Goal: Task Accomplishment & Management: Manage account settings

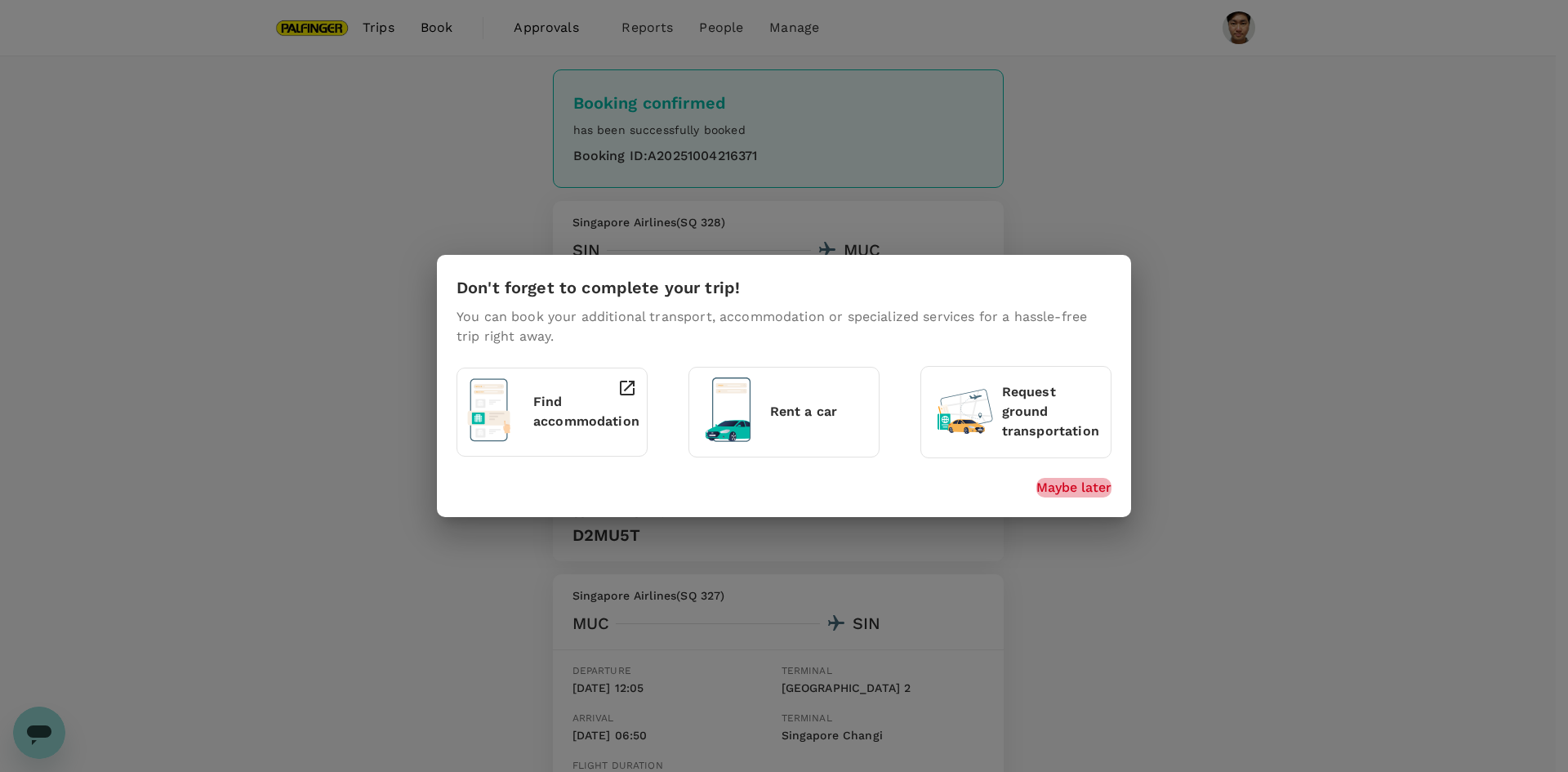
click at [1086, 492] on p "Maybe later" at bounding box center [1074, 487] width 75 height 19
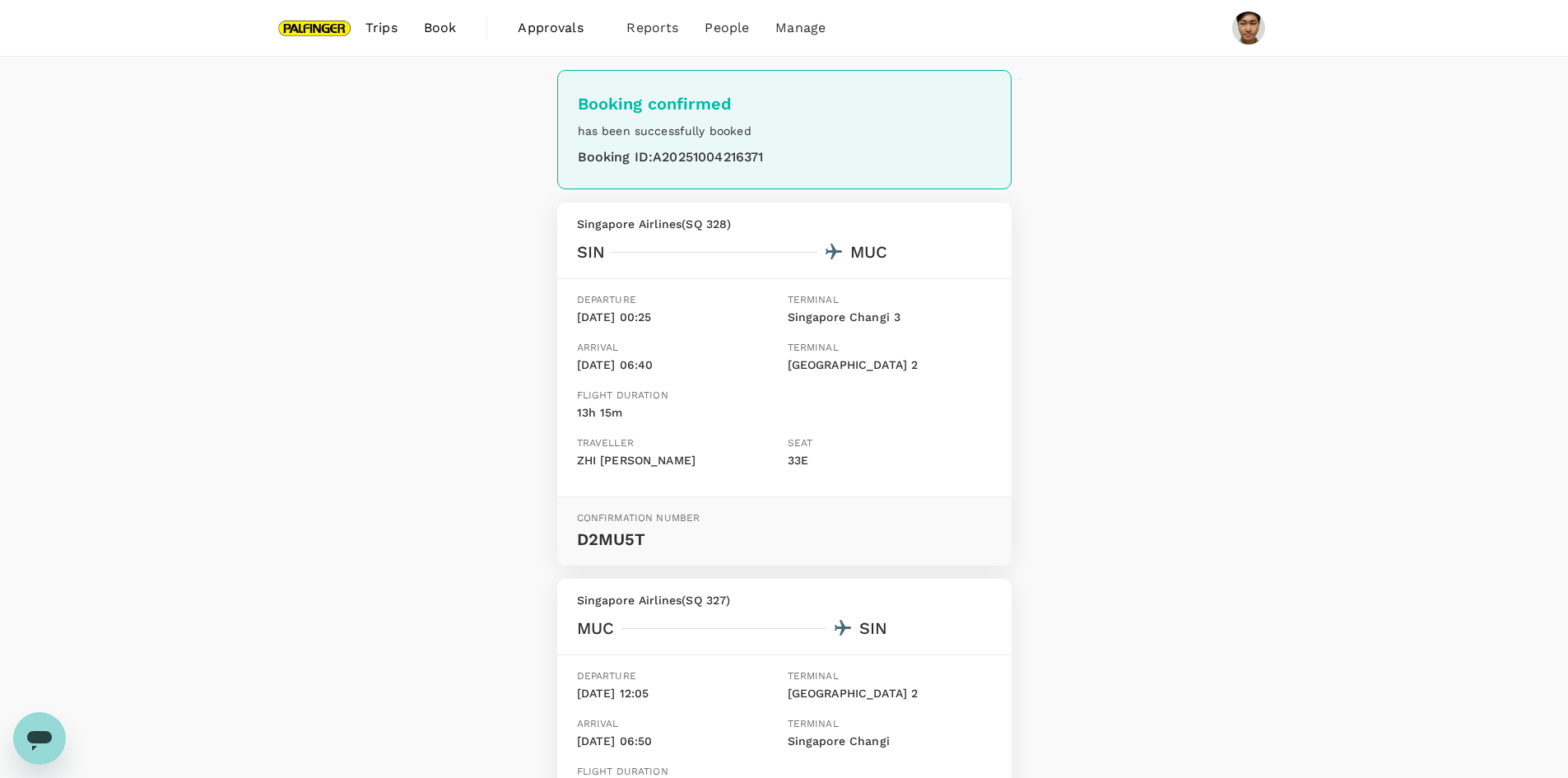
click at [541, 22] on span "Approvals" at bounding box center [560, 28] width 83 height 19
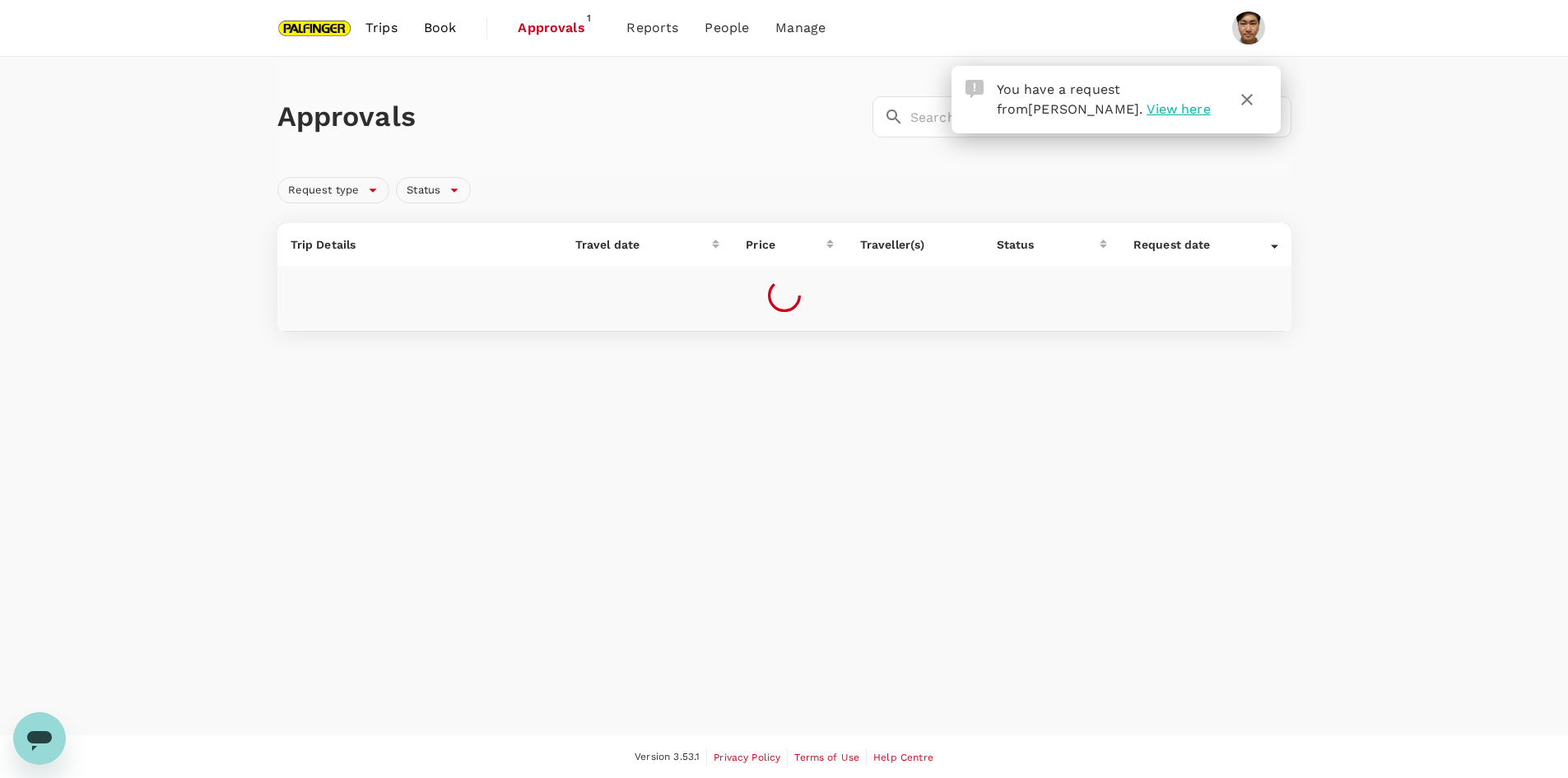
click at [1246, 102] on icon "button" at bounding box center [1247, 99] width 19 height 19
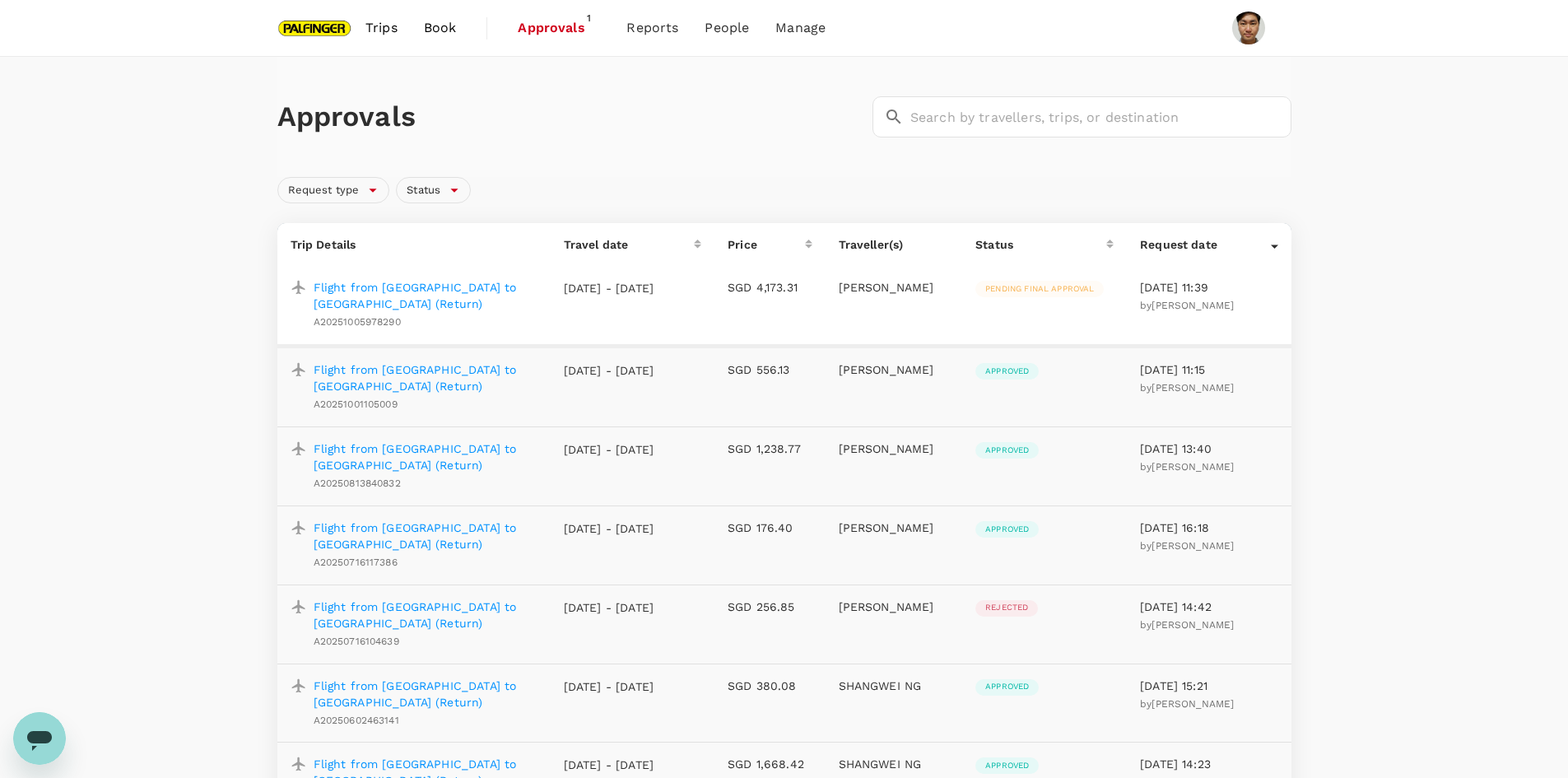
click at [466, 291] on p "Flight from [GEOGRAPHIC_DATA] to [GEOGRAPHIC_DATA] (Return)" at bounding box center [425, 295] width 224 height 32
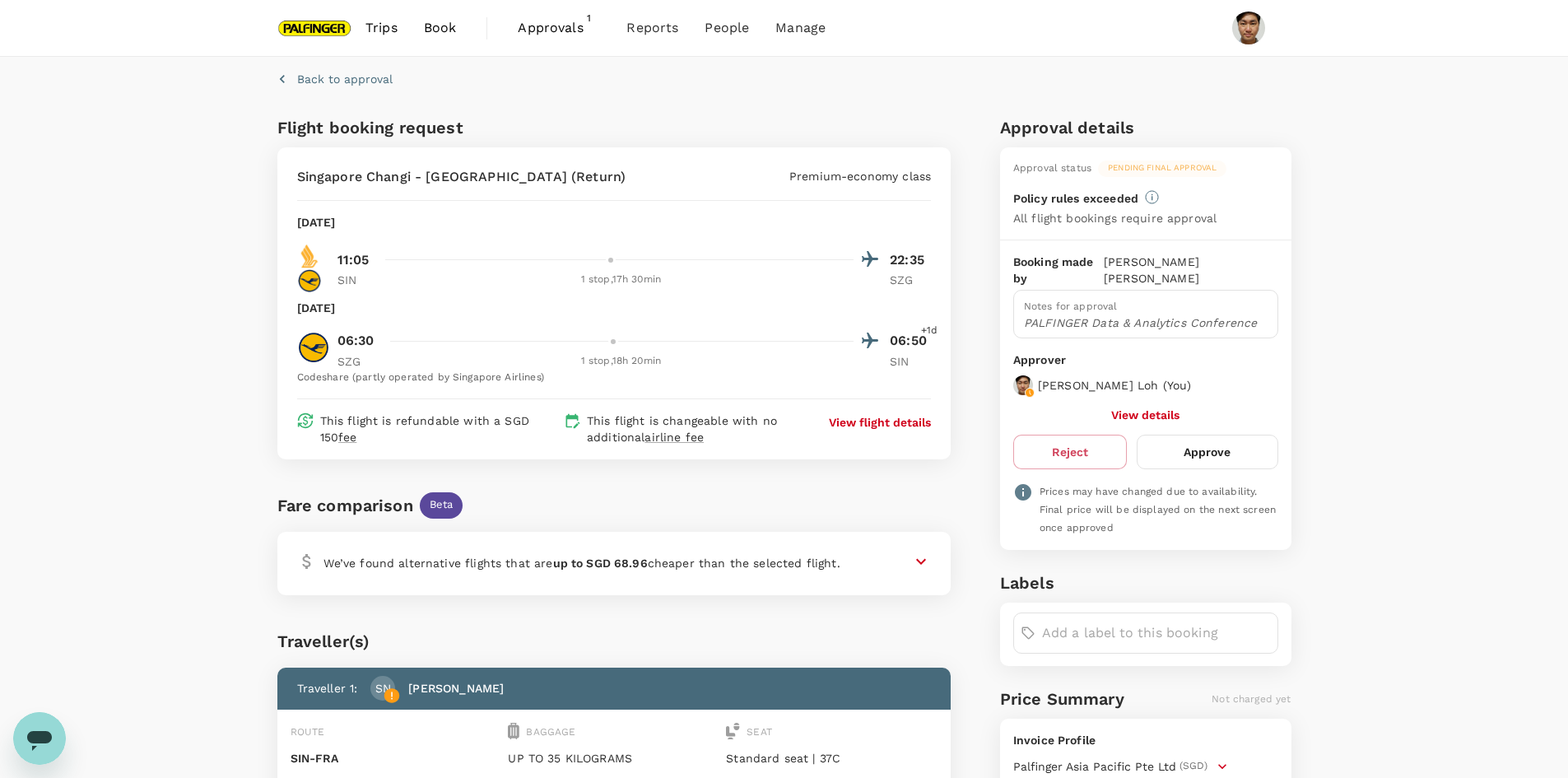
click at [433, 27] on span "Book" at bounding box center [440, 28] width 33 height 19
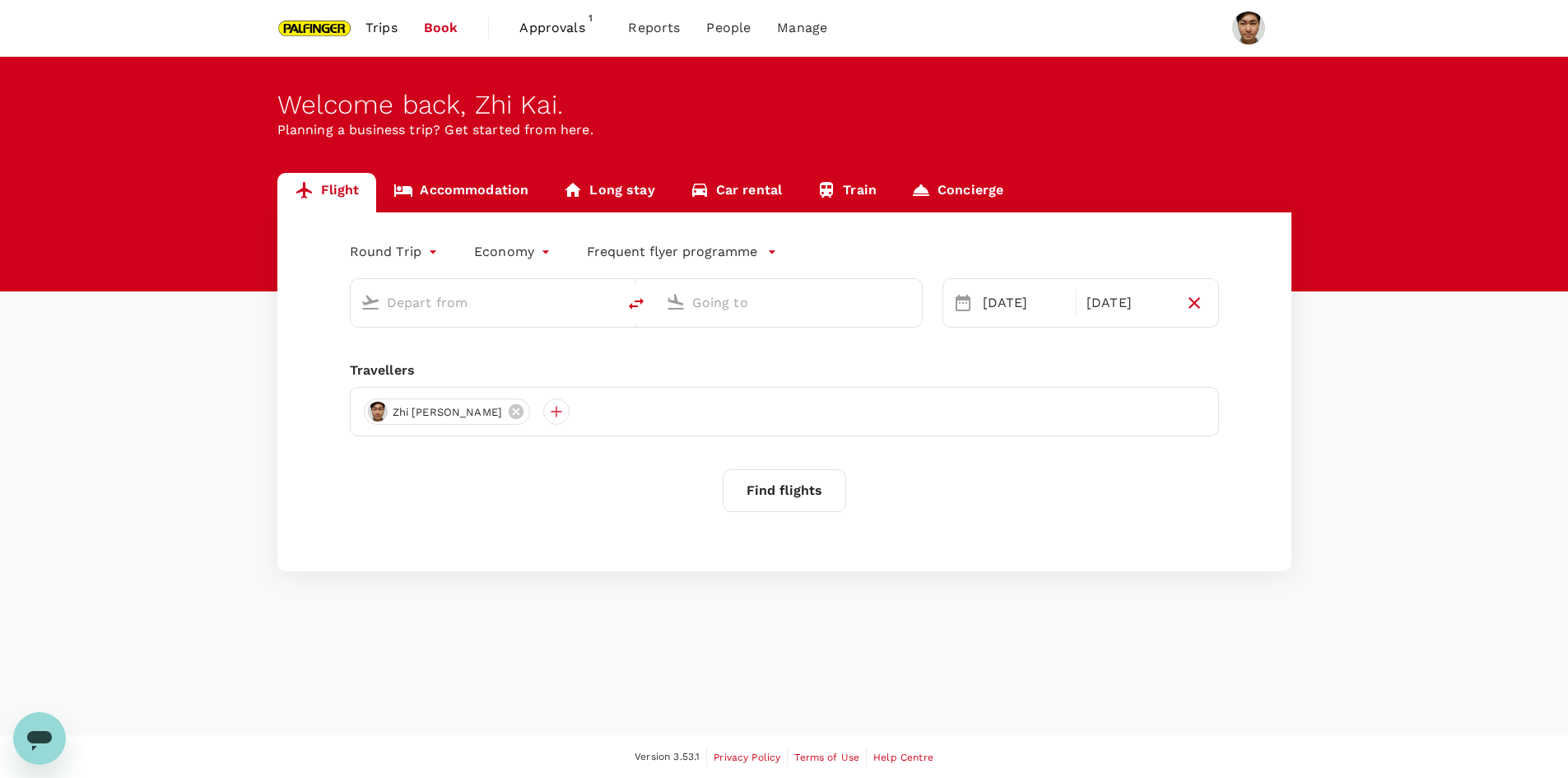
type input "premium-economy"
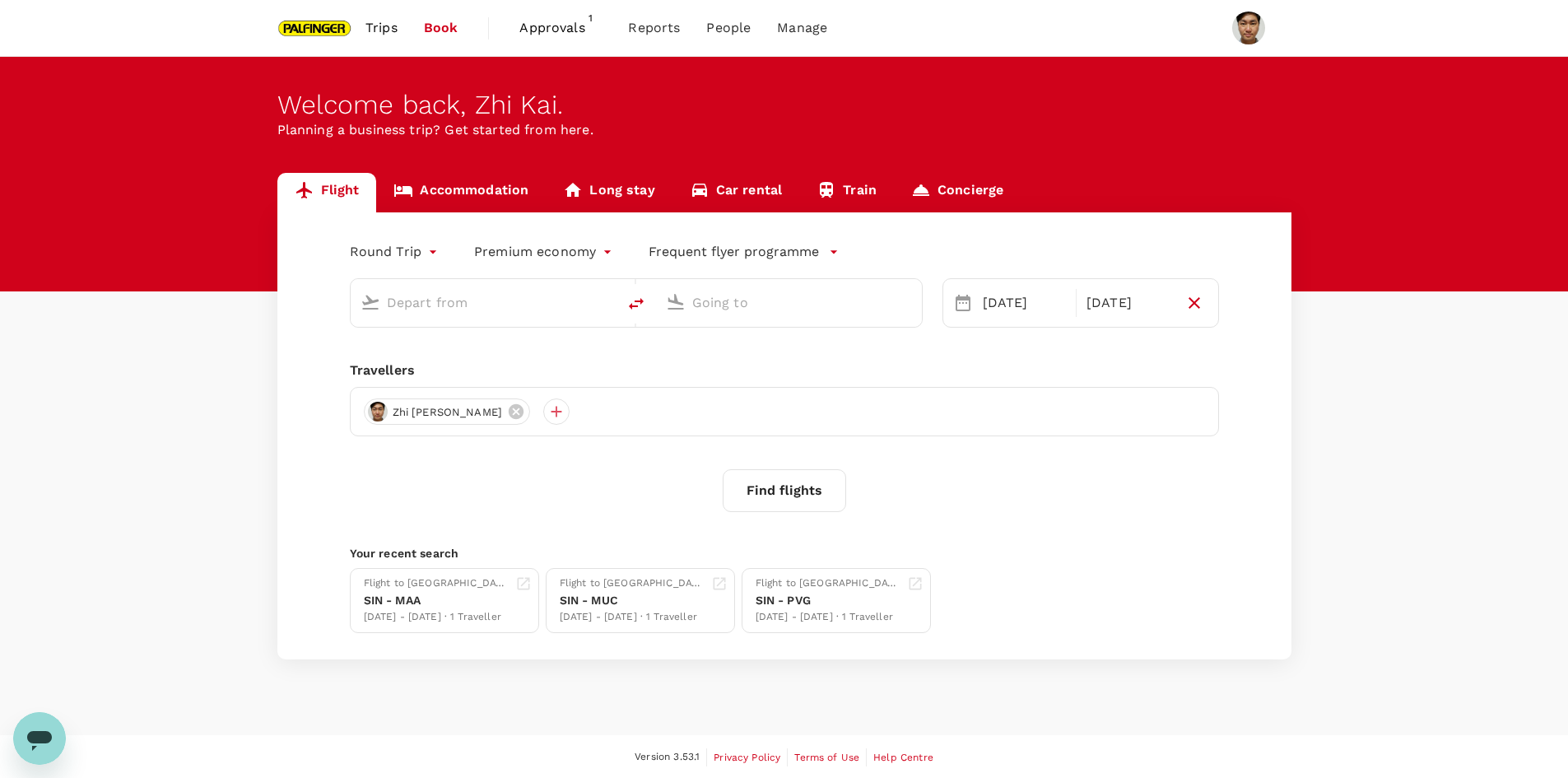
type input "Singapore Changi (SIN)"
type input "Munich (MUC)"
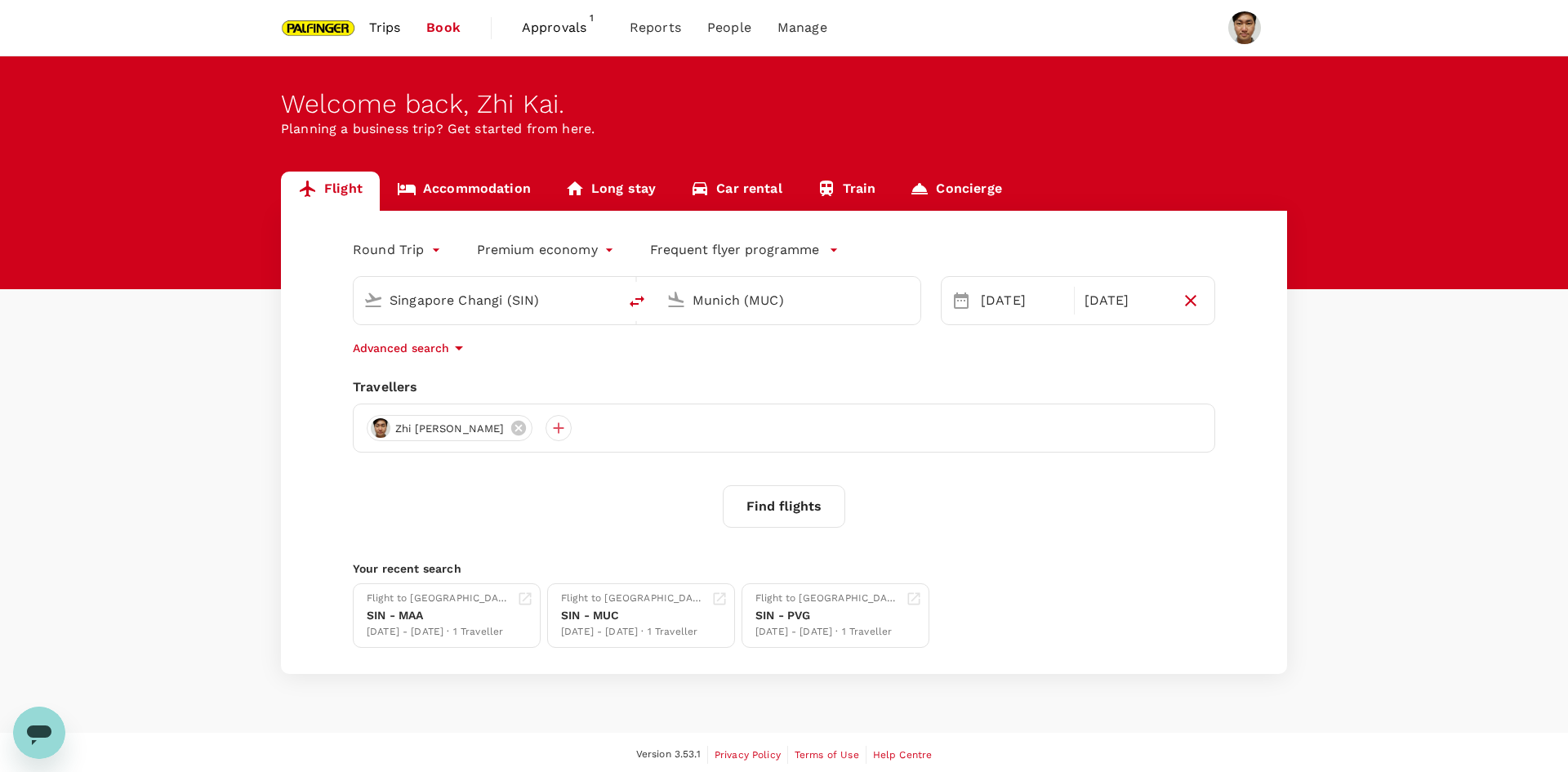
click at [406, 251] on body "Trips Book Approvals 1 Reports People Manage Welcome back , [PERSON_NAME] . Pla…" at bounding box center [784, 388] width 1568 height 776
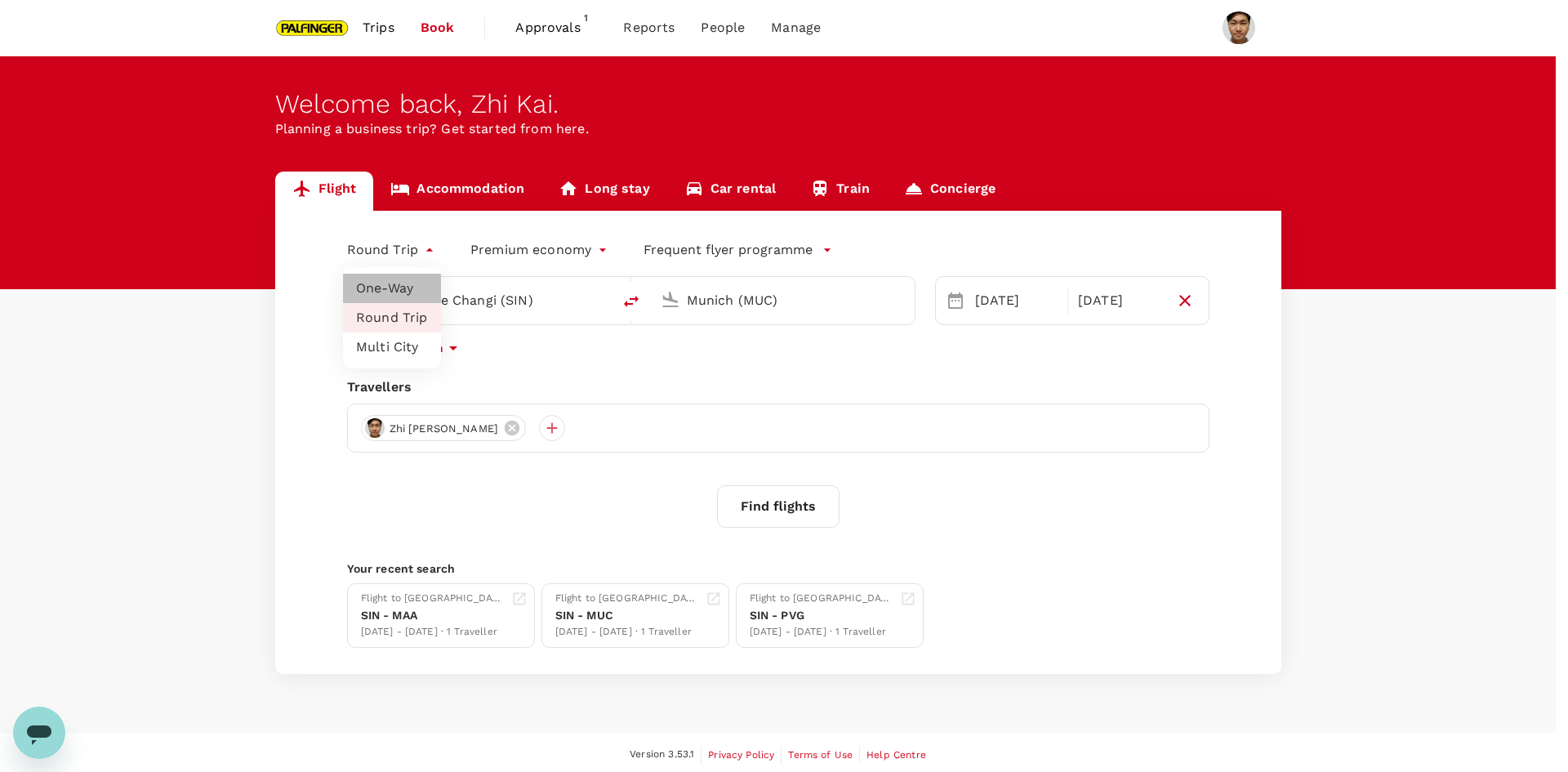
click at [411, 288] on li "One-Way" at bounding box center [392, 288] width 98 height 30
type input "oneway"
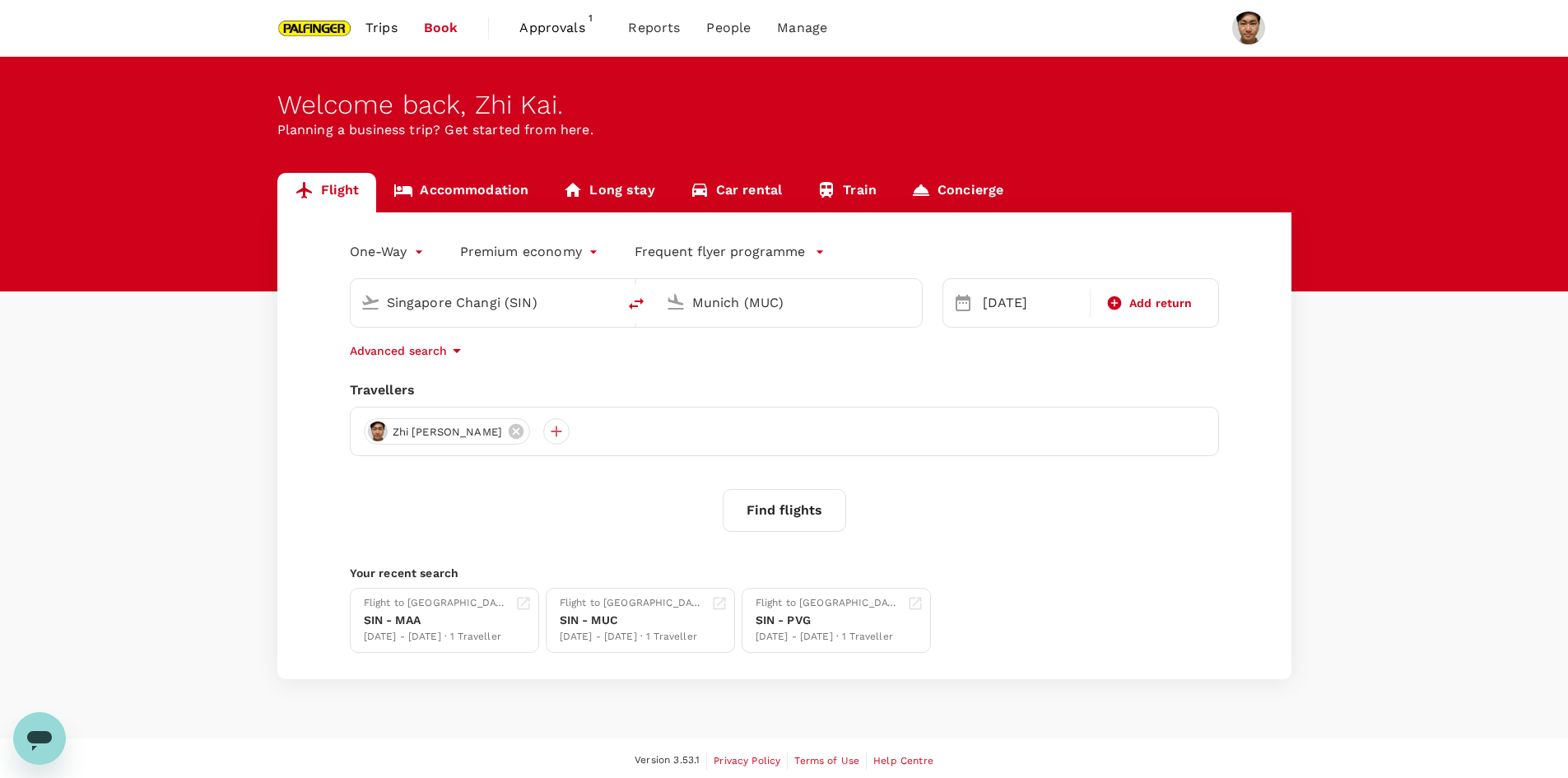
click at [726, 309] on input "Munich (MUC)" at bounding box center [790, 302] width 195 height 25
drag, startPoint x: 535, startPoint y: 299, endPoint x: 141, endPoint y: 277, distance: 394.6
click at [141, 277] on div "Flight Accommodation Long stay Car rental Train Concierge One-Way oneway Premiu…" at bounding box center [784, 426] width 1568 height 506
click at [399, 368] on p "[GEOGRAPHIC_DATA]" at bounding box center [508, 367] width 289 height 17
type input "Salzburg (SZG)"
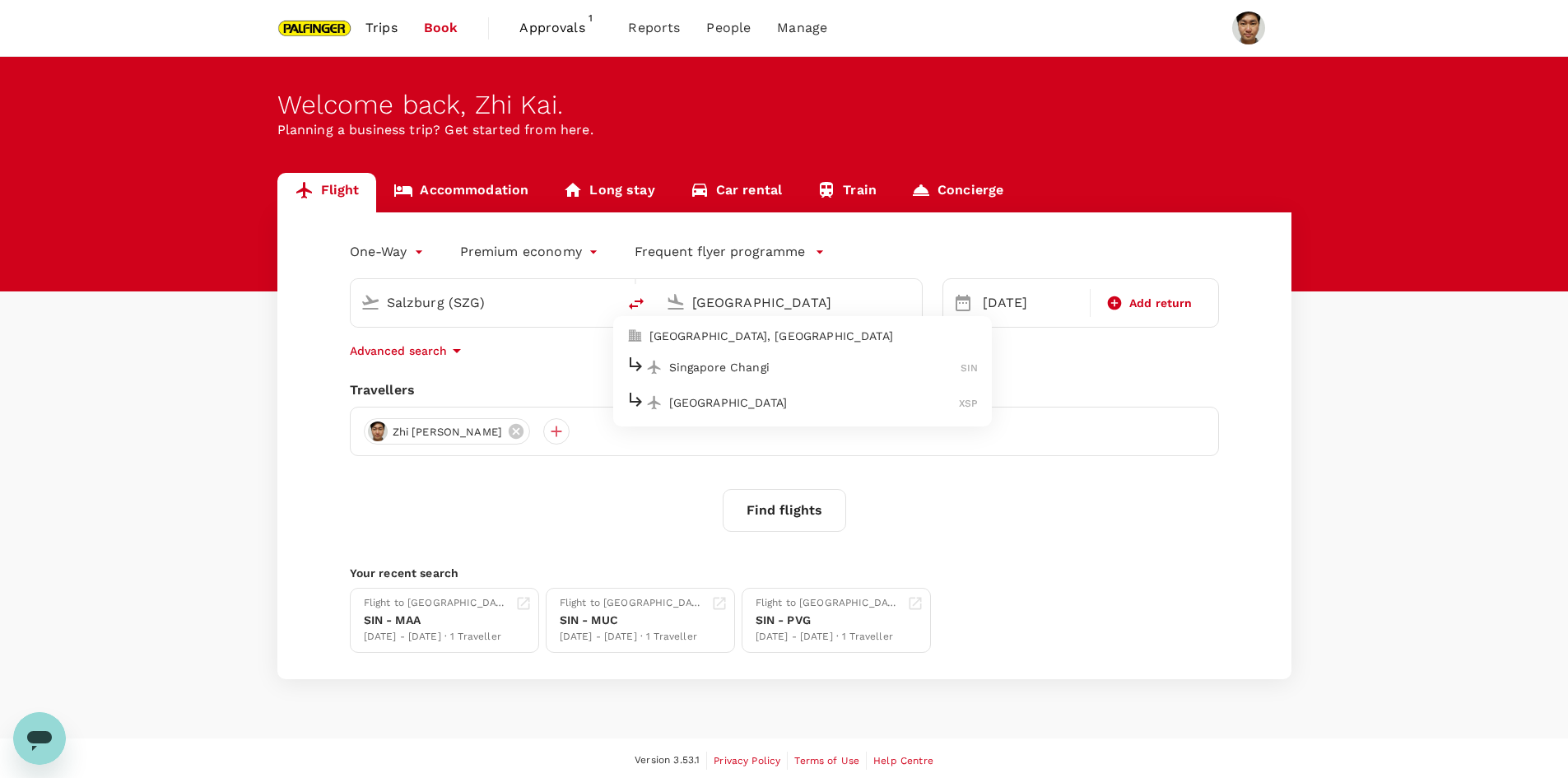
click at [817, 371] on p "Singapore Changi" at bounding box center [815, 367] width 293 height 17
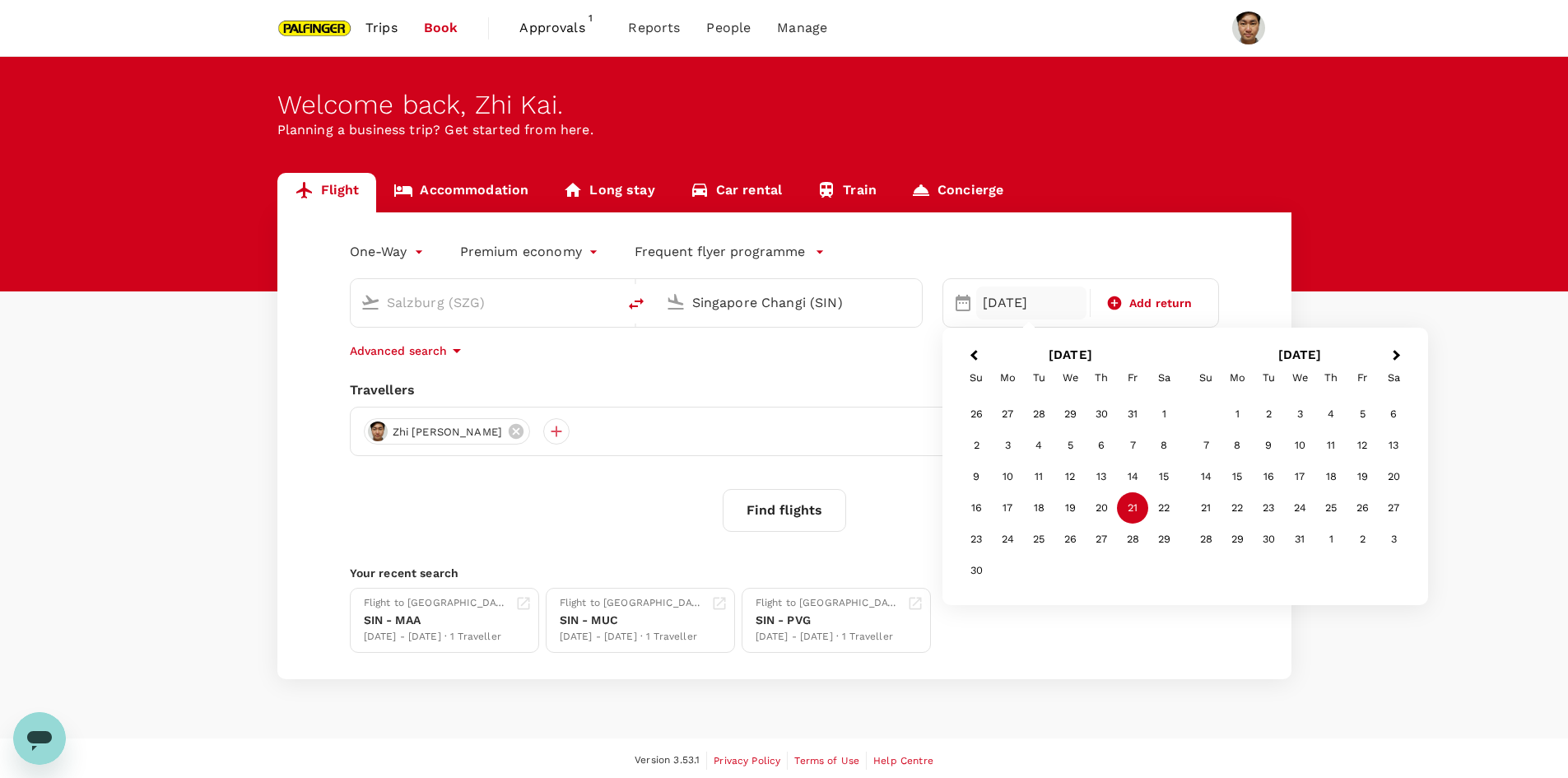
type input "Singapore Changi (SIN)"
click at [1016, 301] on div "[DATE]" at bounding box center [1032, 302] width 112 height 32
click at [1099, 538] on div "27" at bounding box center [1102, 539] width 32 height 32
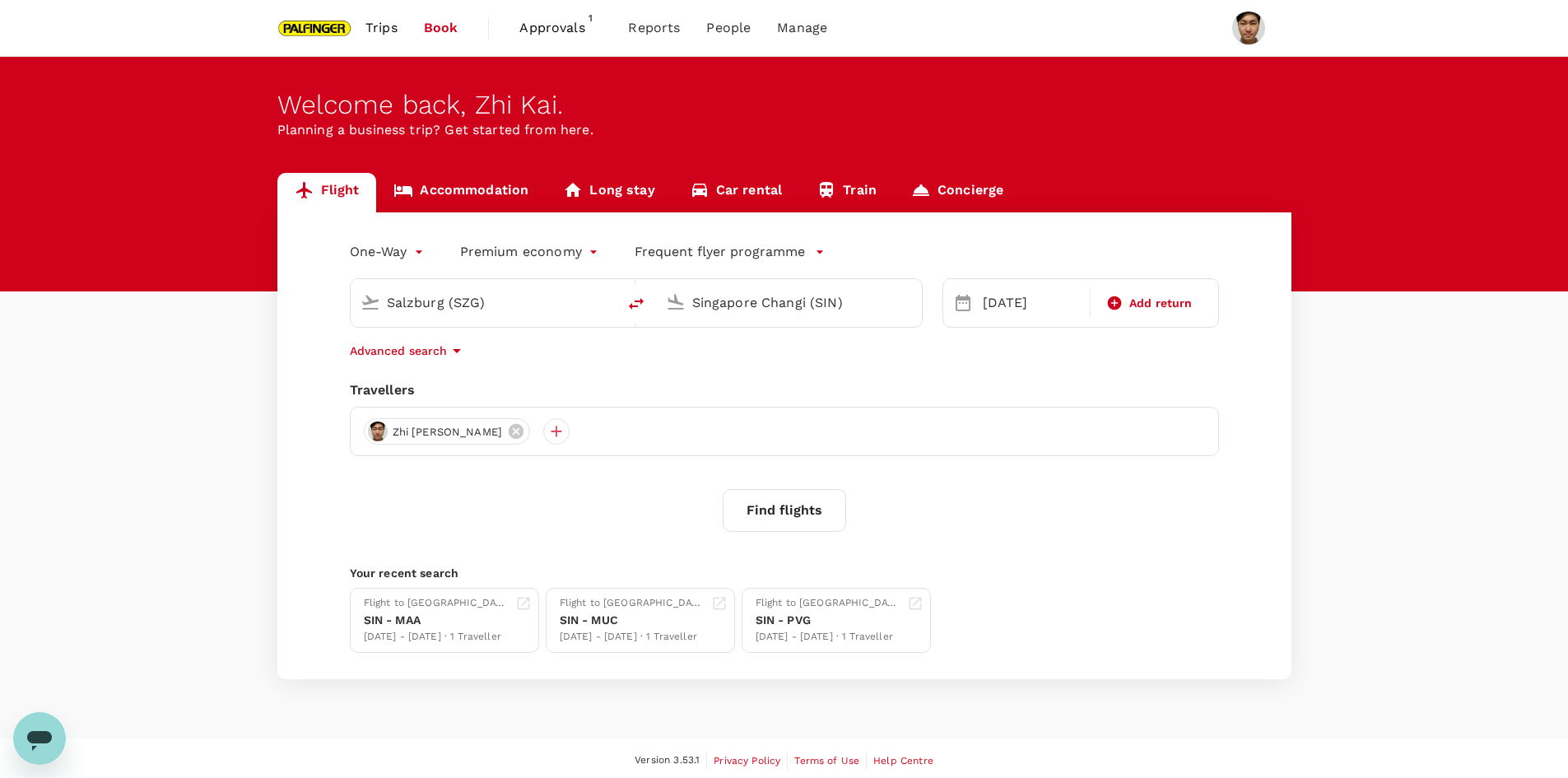
click at [783, 511] on button "Find flights" at bounding box center [784, 510] width 124 height 43
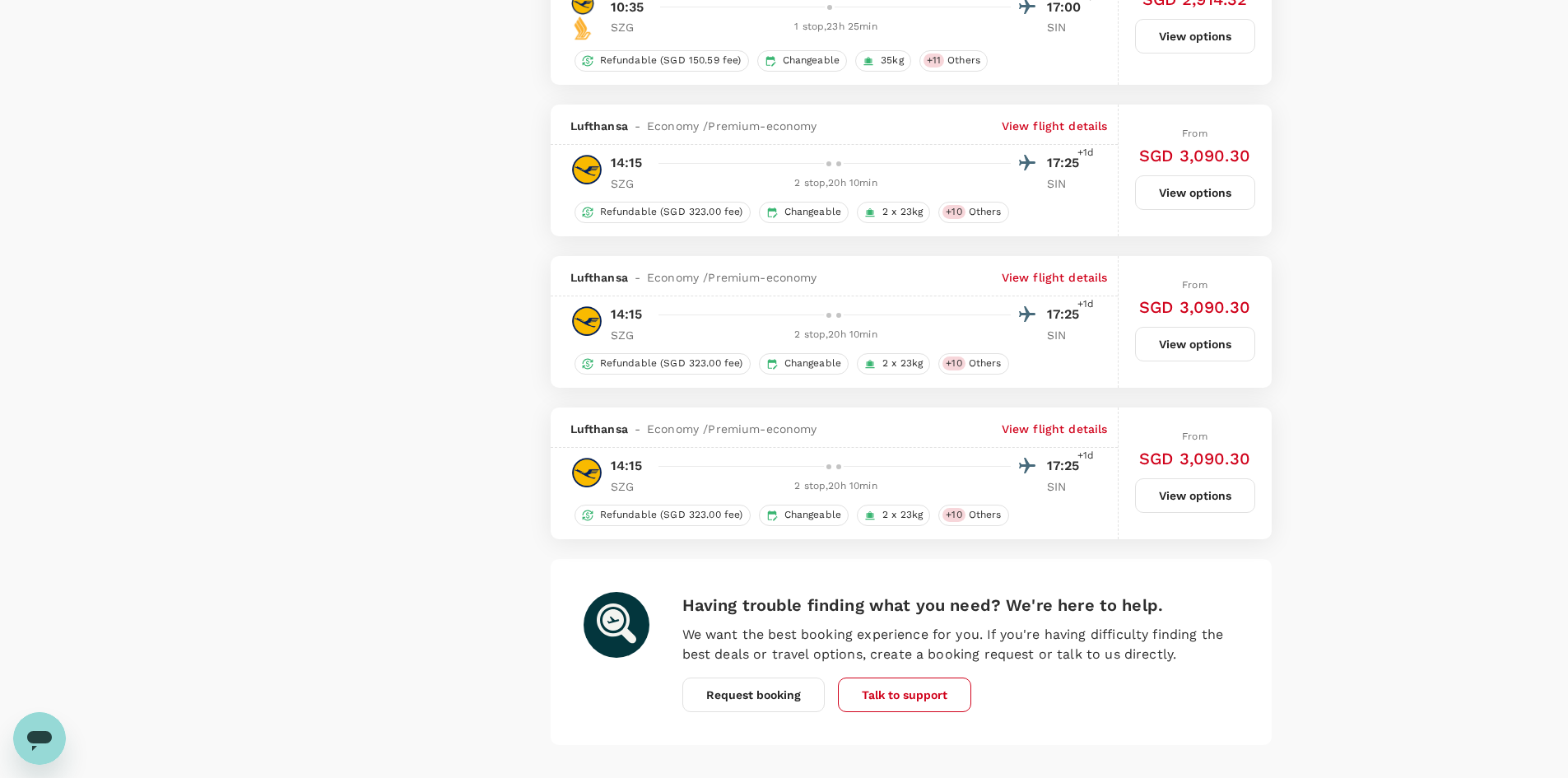
scroll to position [3221, 0]
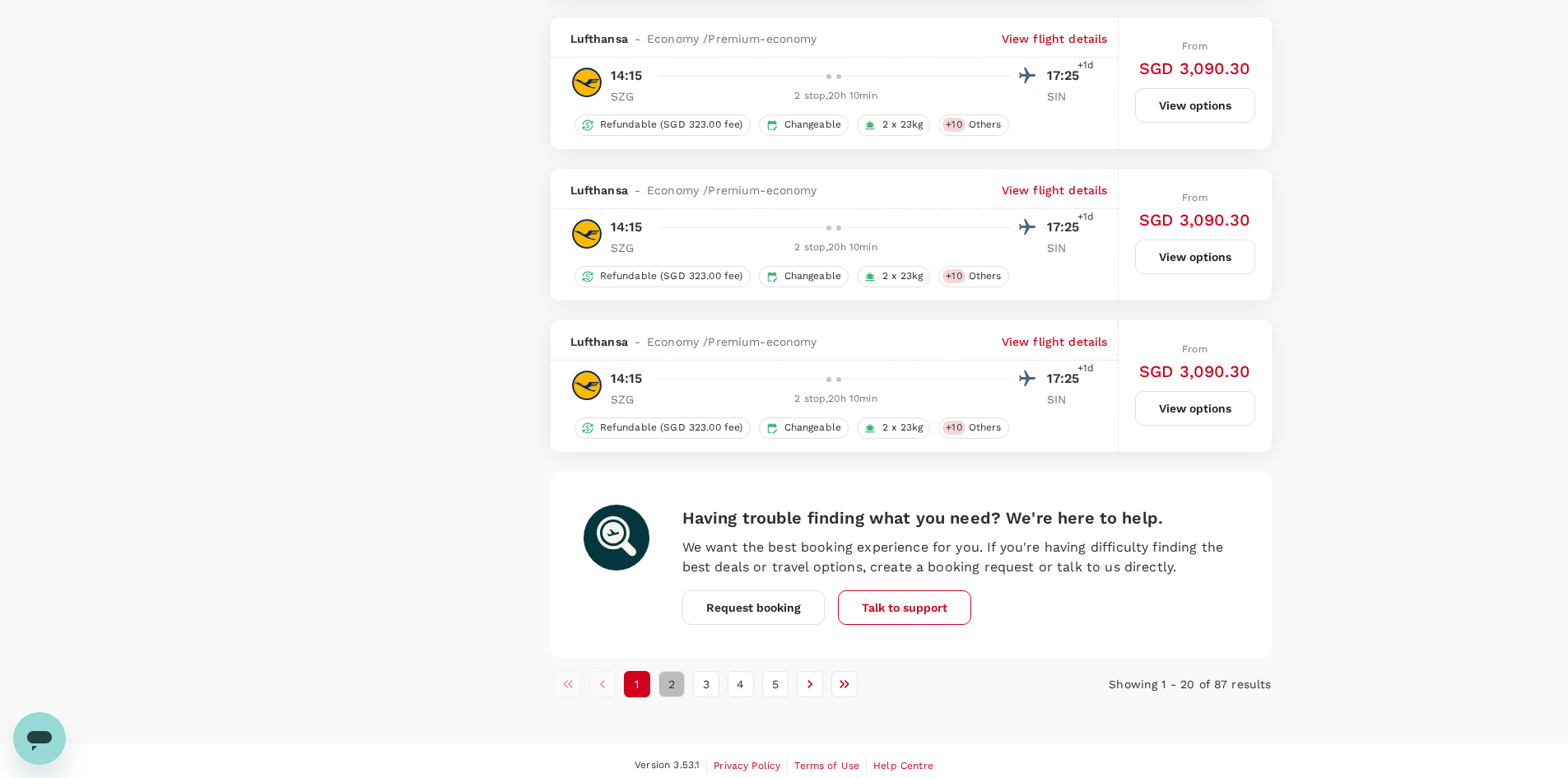
click at [670, 681] on button "2" at bounding box center [672, 684] width 26 height 26
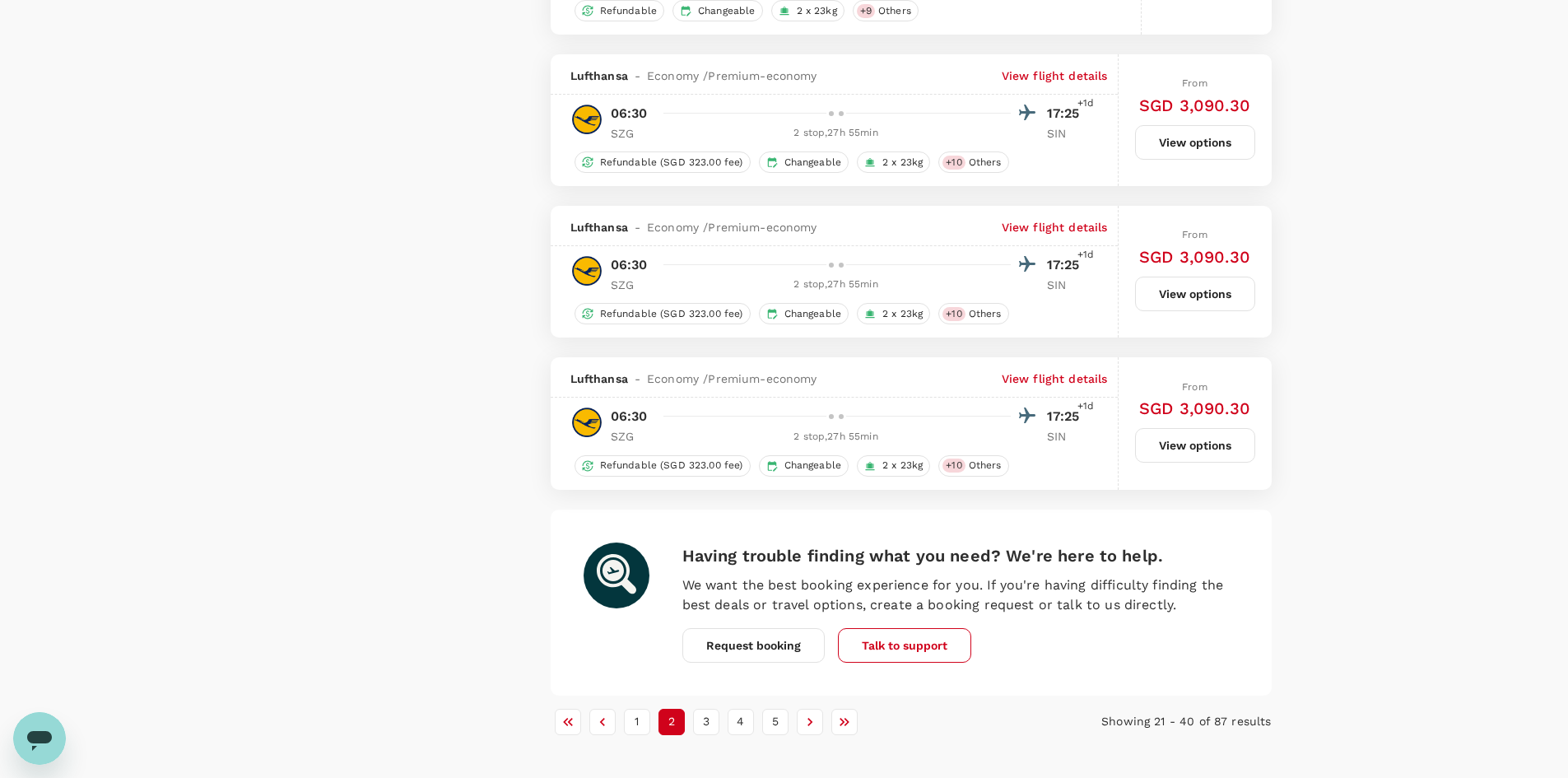
scroll to position [2986, 0]
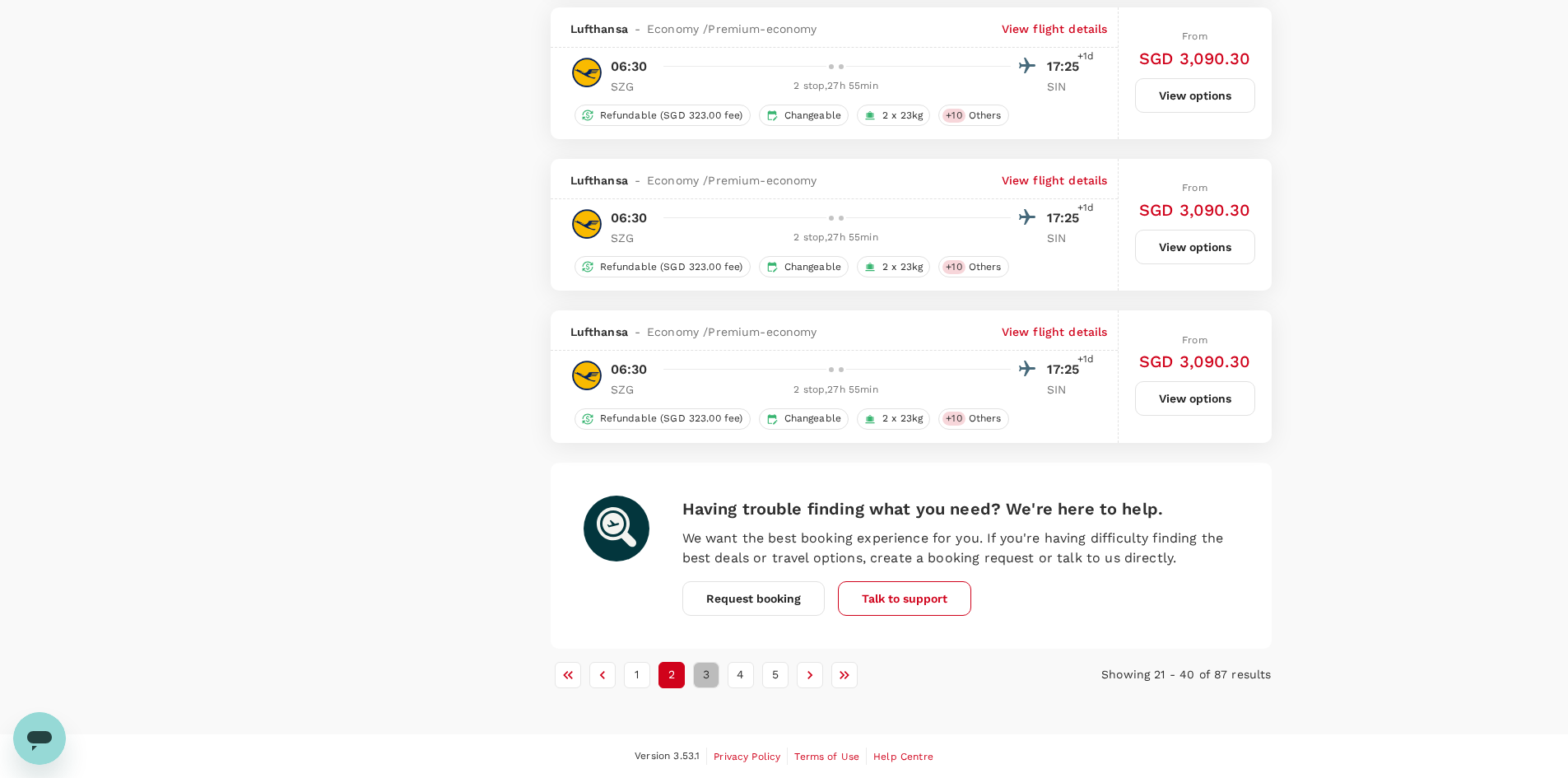
click at [698, 675] on button "3" at bounding box center [706, 675] width 26 height 26
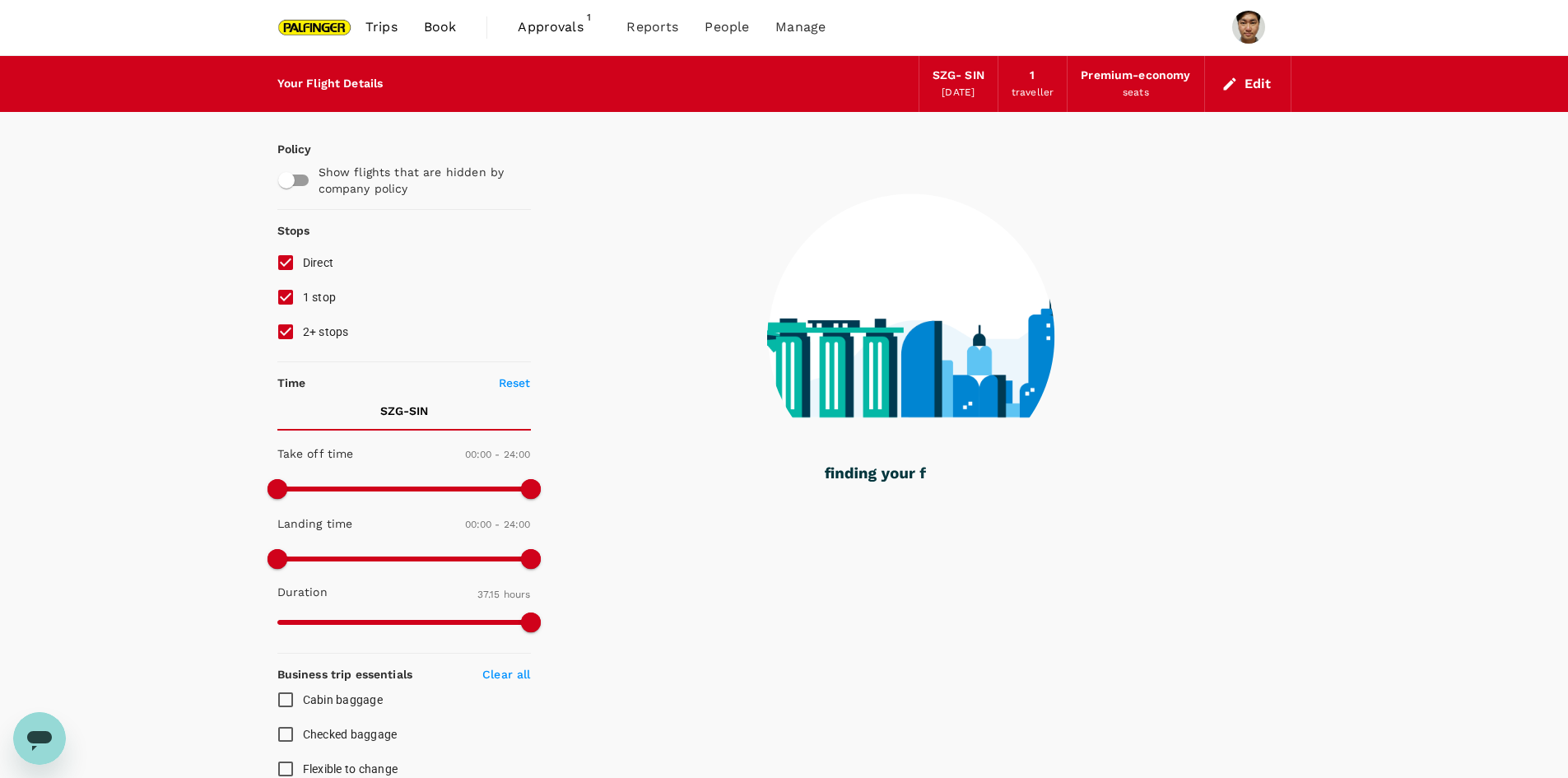
scroll to position [0, 0]
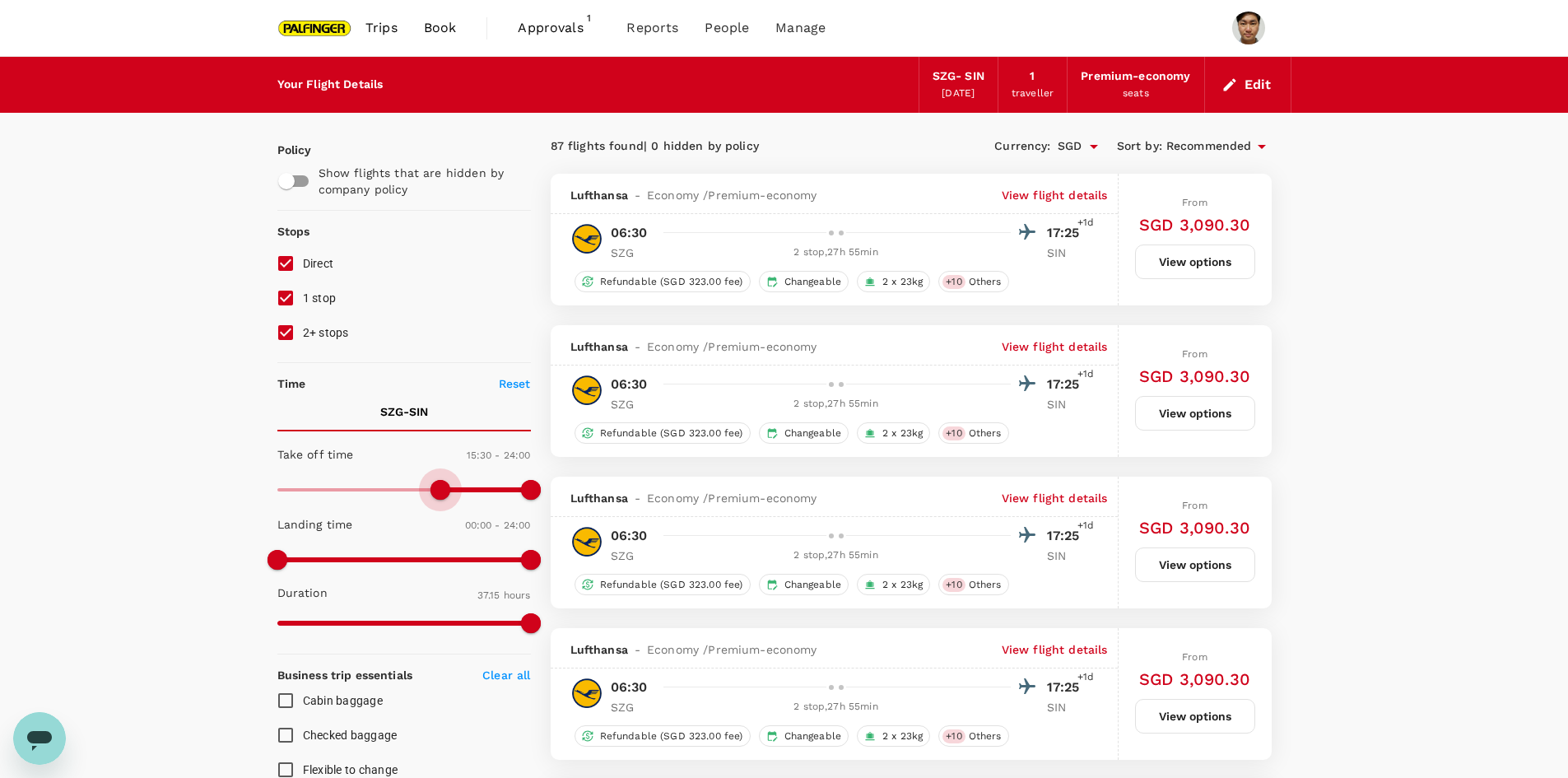
type input "960"
drag, startPoint x: 282, startPoint y: 488, endPoint x: 446, endPoint y: 492, distance: 164.0
click at [446, 492] on span at bounding box center [440, 489] width 19 height 19
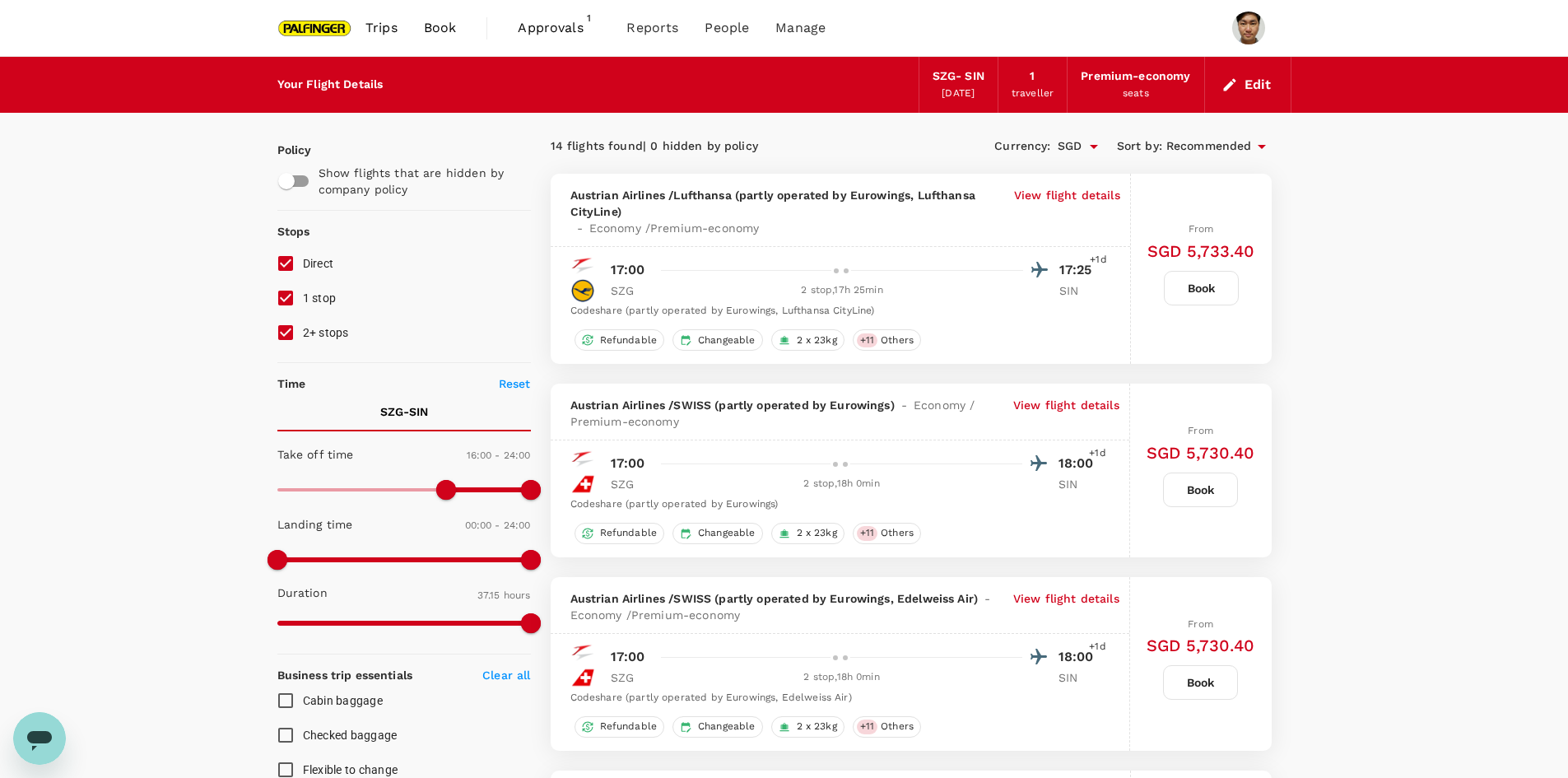
click at [557, 21] on span "Approvals" at bounding box center [560, 28] width 83 height 19
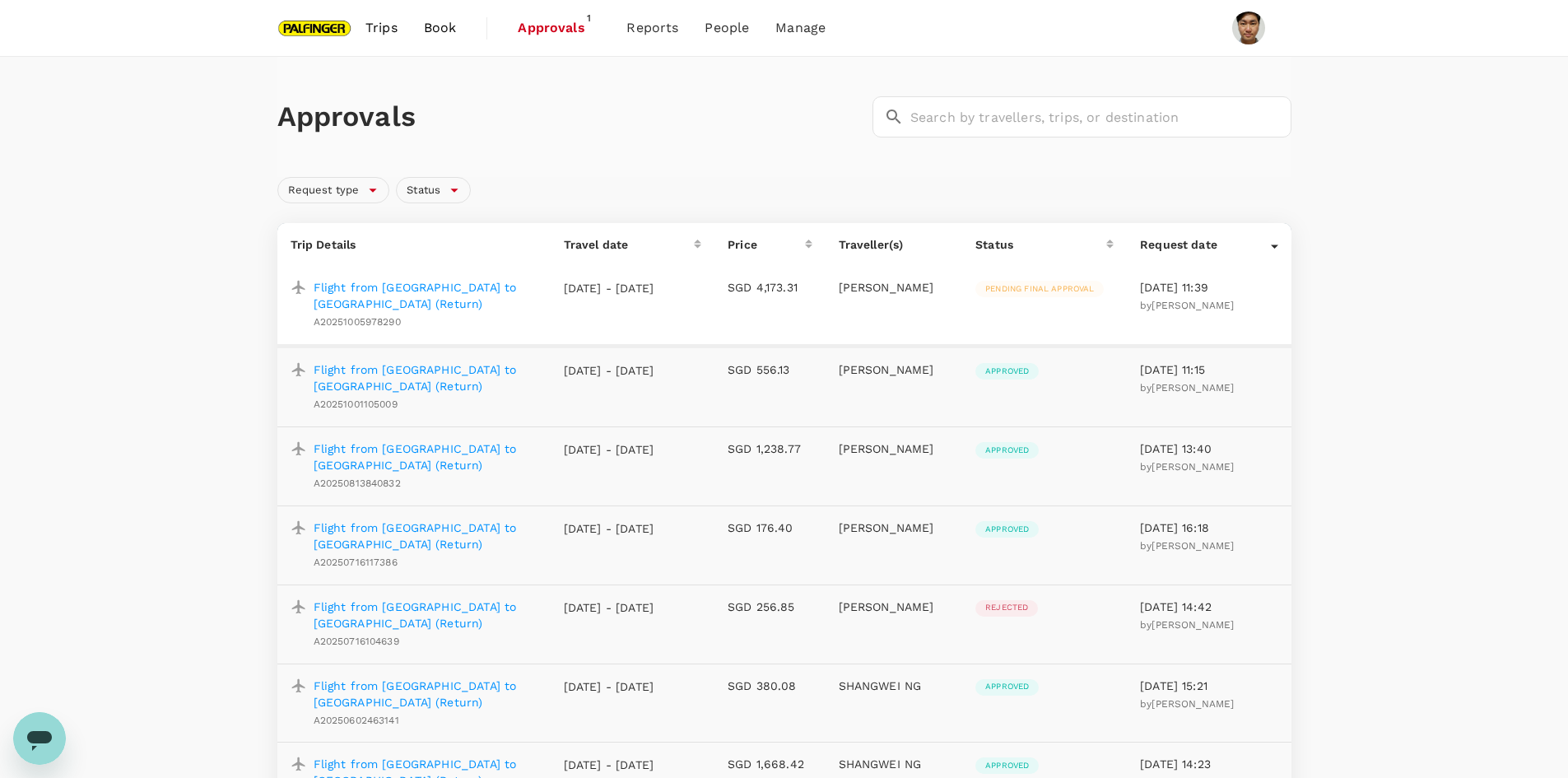
click at [362, 289] on p "Flight from [GEOGRAPHIC_DATA] to [GEOGRAPHIC_DATA] (Return)" at bounding box center [425, 295] width 224 height 32
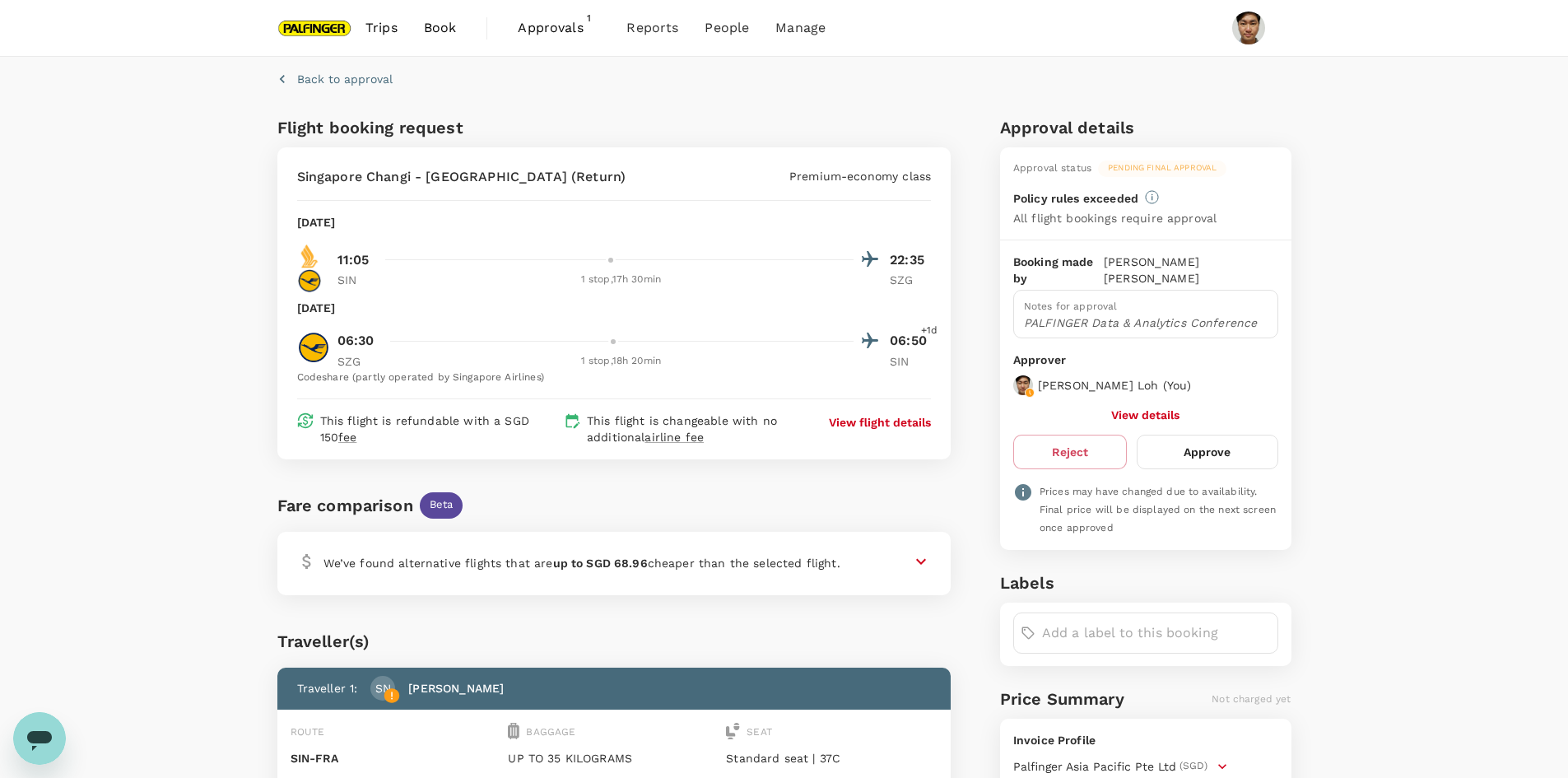
click at [639, 347] on div at bounding box center [632, 341] width 496 height 24
click at [884, 418] on p "View flight details" at bounding box center [880, 421] width 102 height 17
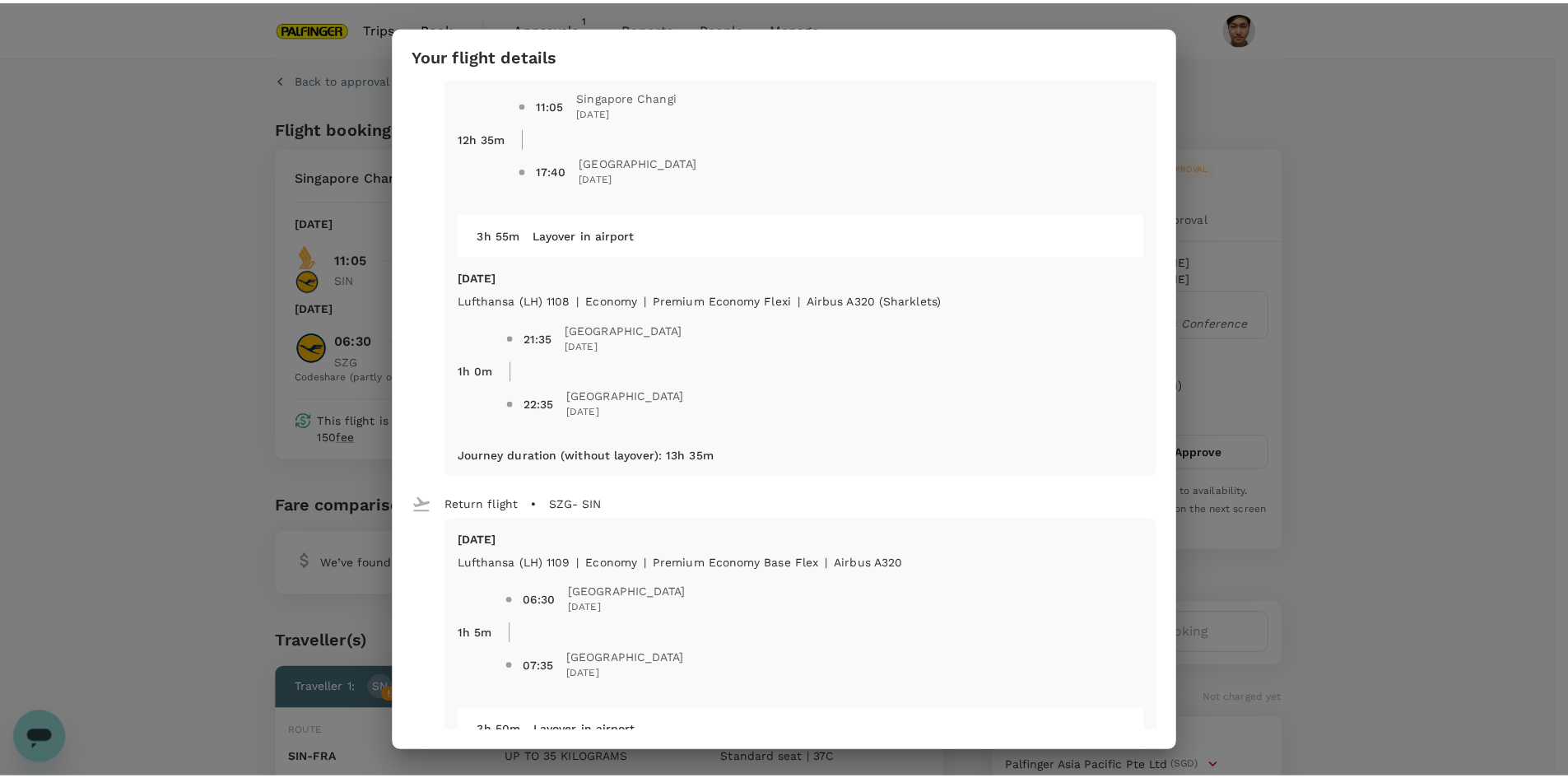
scroll to position [40, 0]
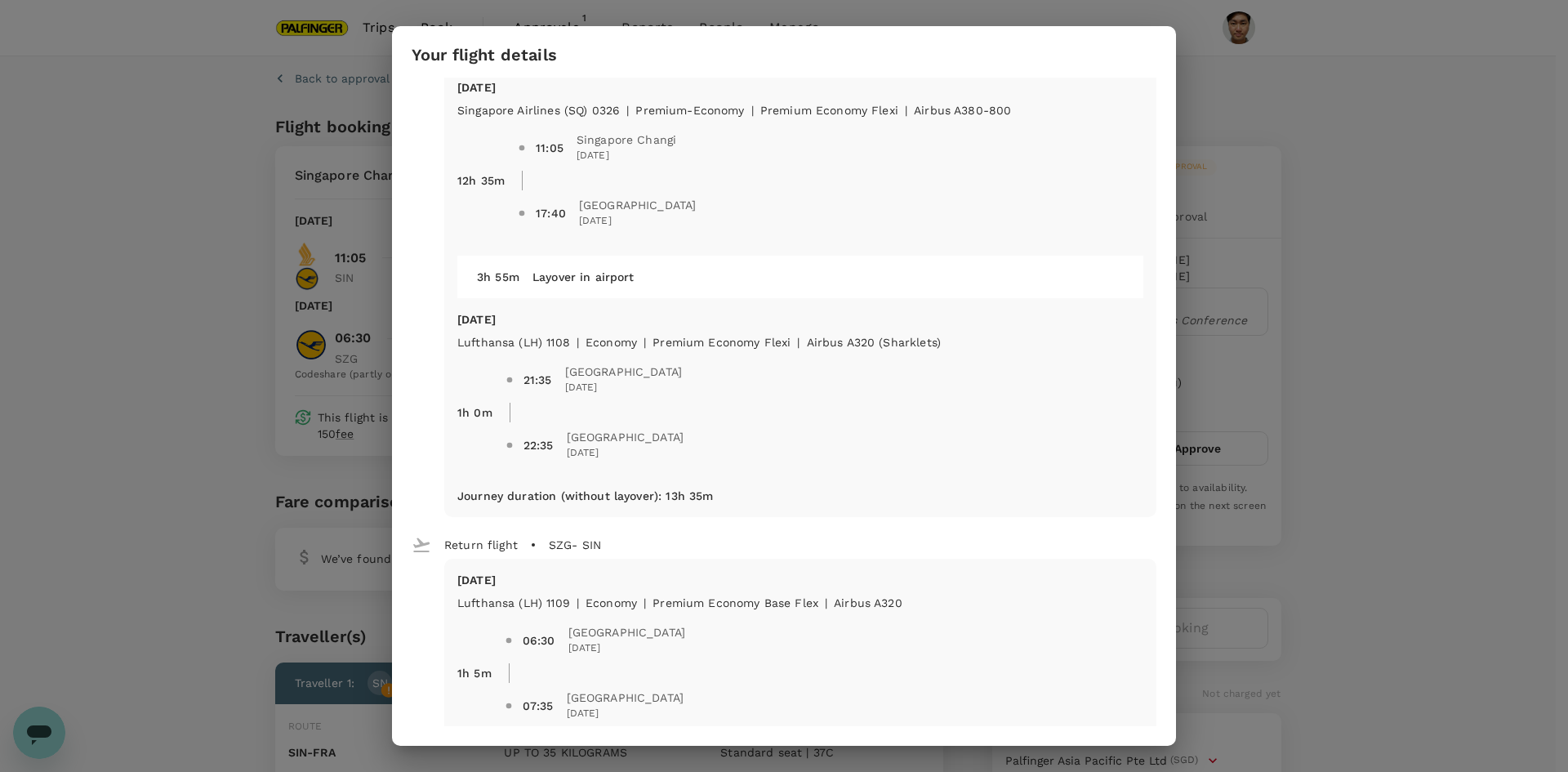
drag, startPoint x: 19, startPoint y: 557, endPoint x: 31, endPoint y: 545, distance: 17.0
click at [23, 556] on div "Your flight details Depart flight SIN - SZG [DATE] Singapore Airlines (SQ) 0326…" at bounding box center [784, 386] width 1568 height 772
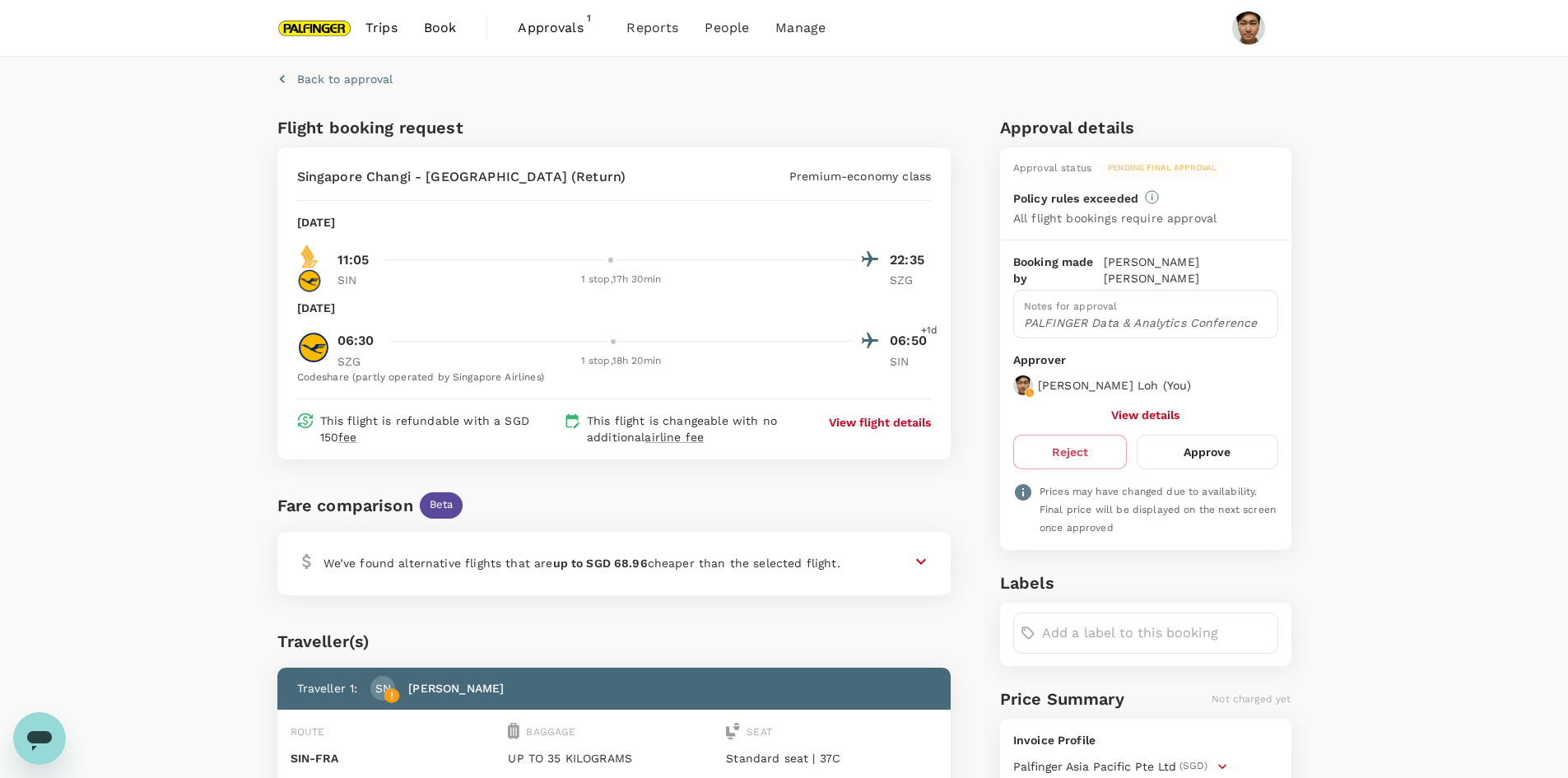
click at [921, 560] on icon at bounding box center [921, 561] width 19 height 19
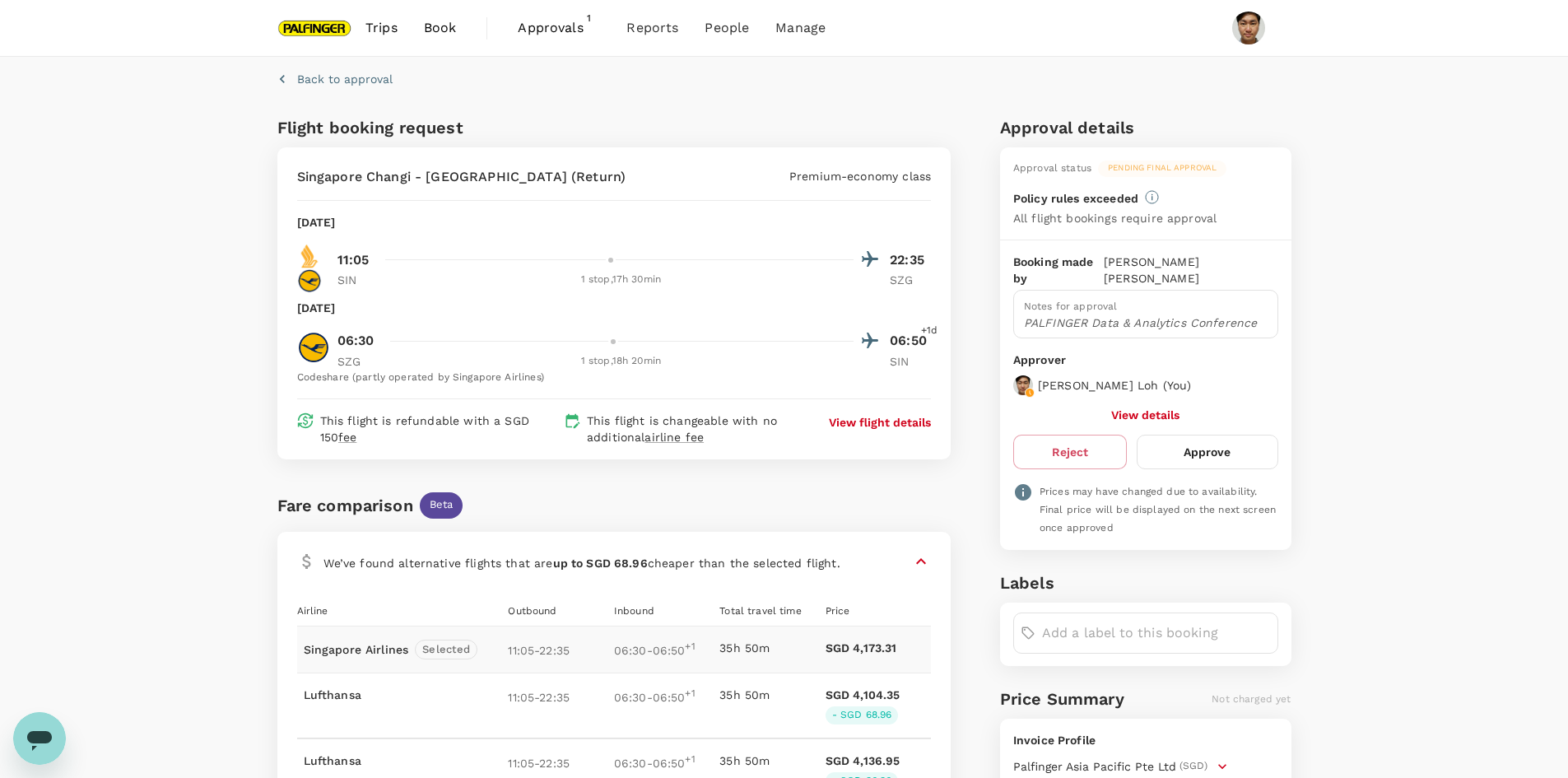
click at [921, 558] on icon at bounding box center [921, 560] width 10 height 6
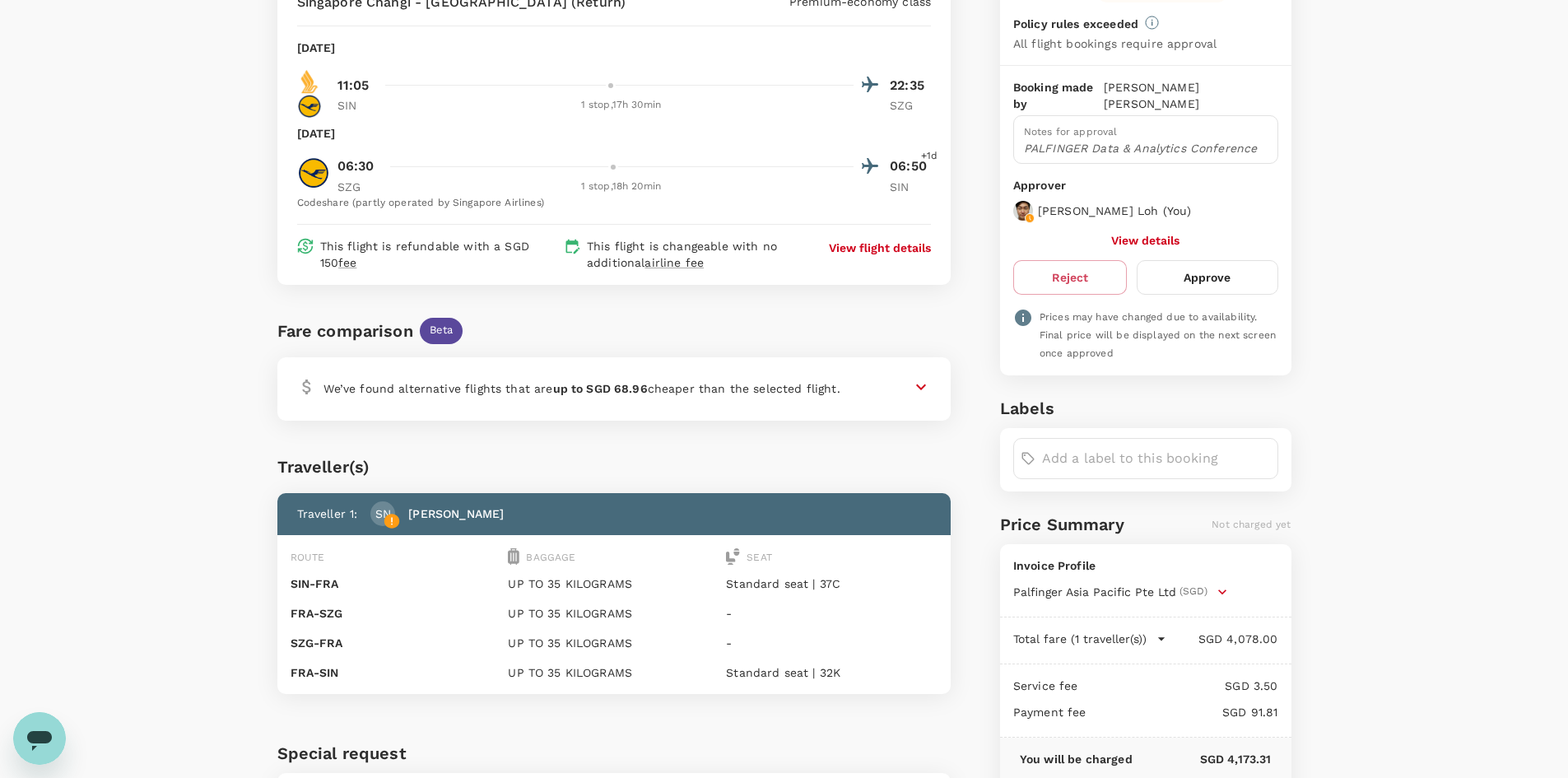
scroll to position [0, 0]
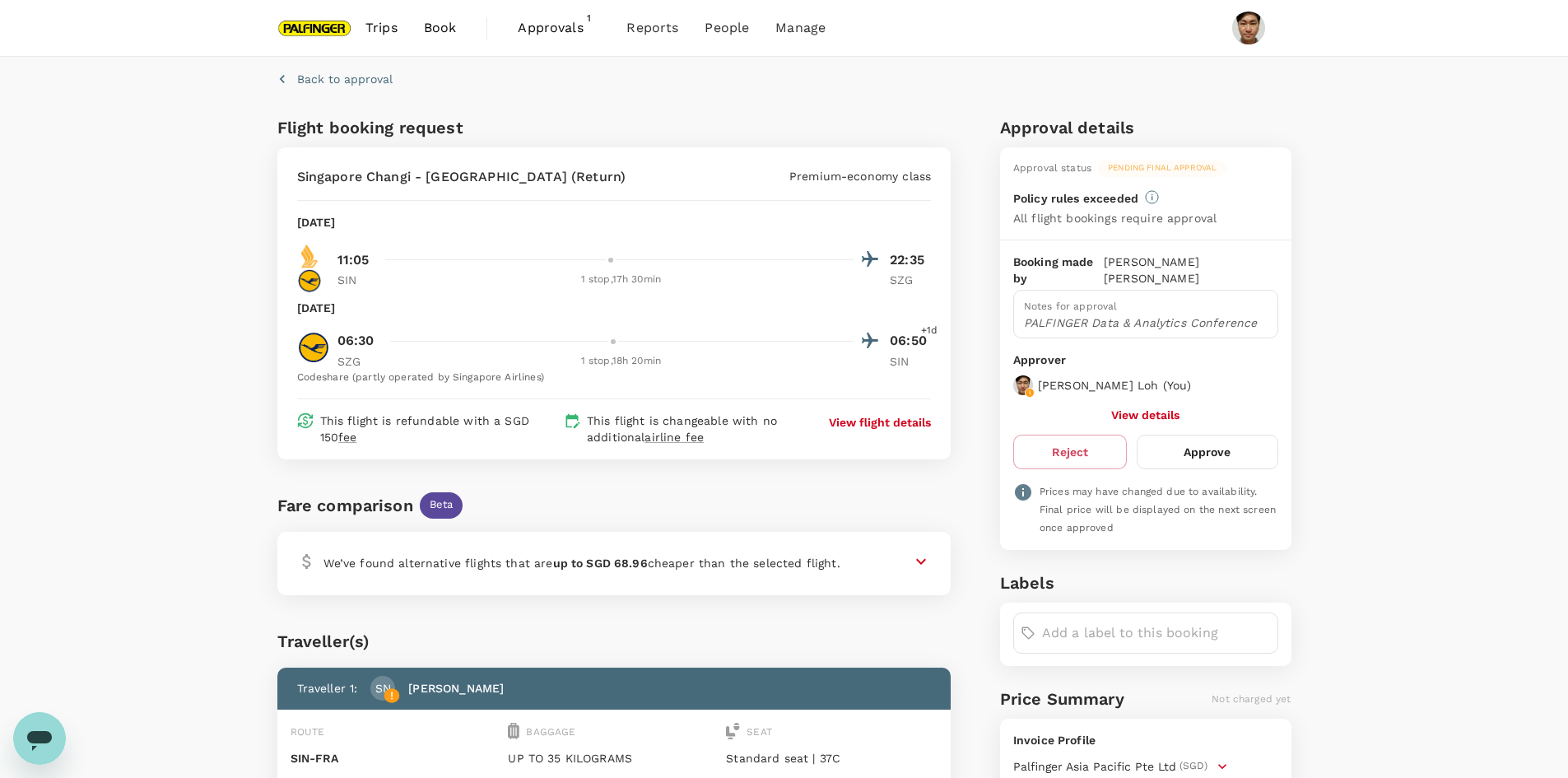
click at [1235, 443] on button "Approve" at bounding box center [1207, 451] width 141 height 34
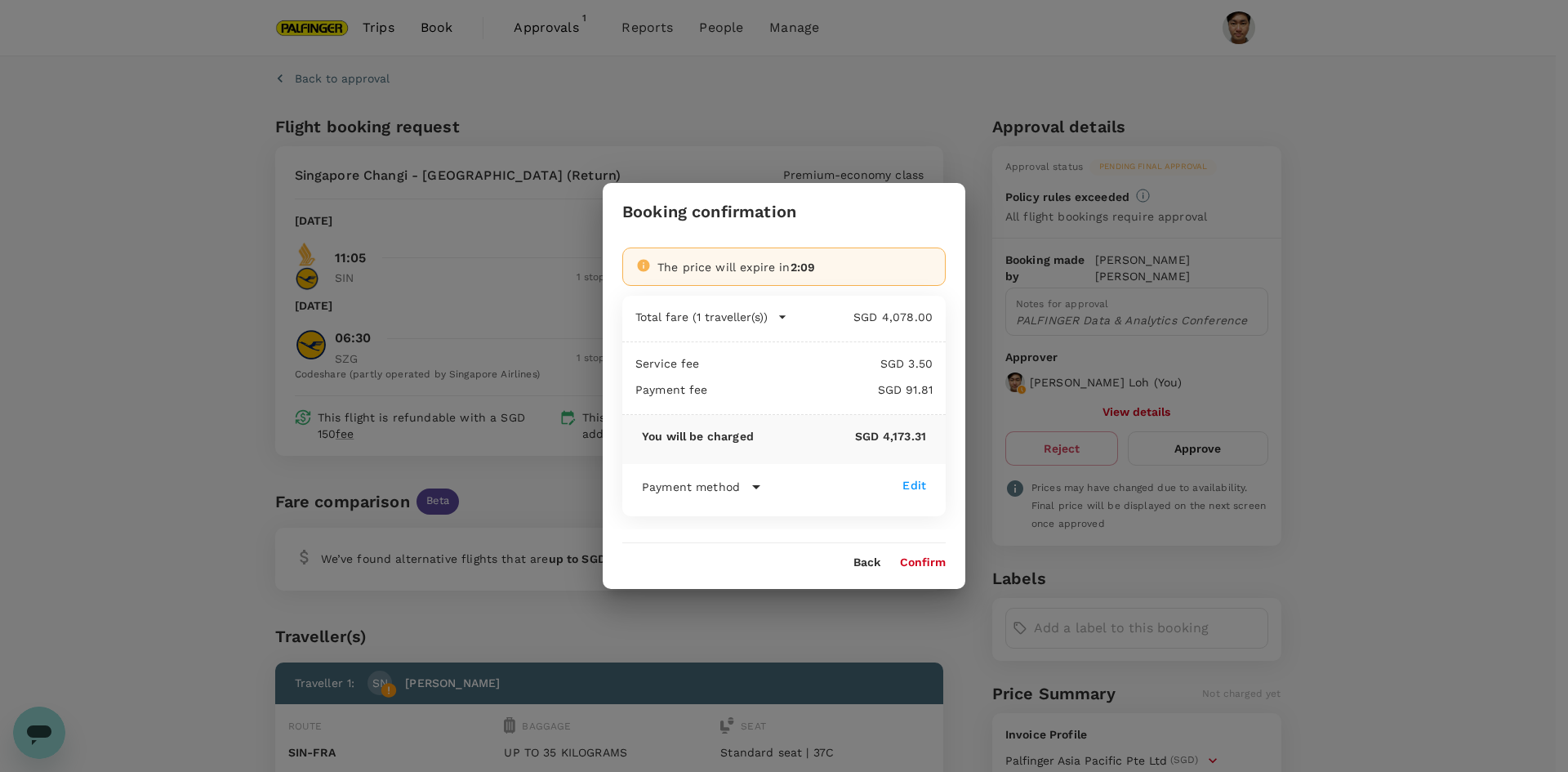
click at [943, 561] on button "Confirm" at bounding box center [923, 562] width 45 height 13
